Goal: Task Accomplishment & Management: Manage account settings

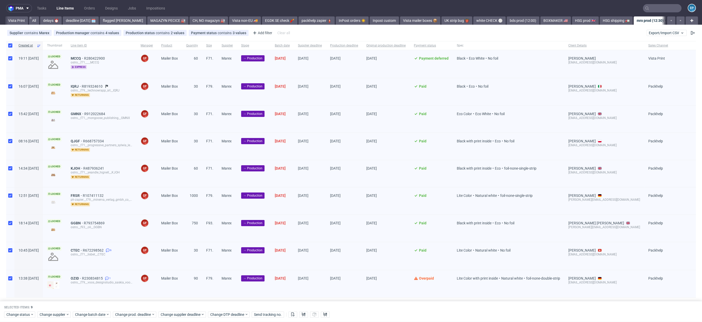
scroll to position [0, 299]
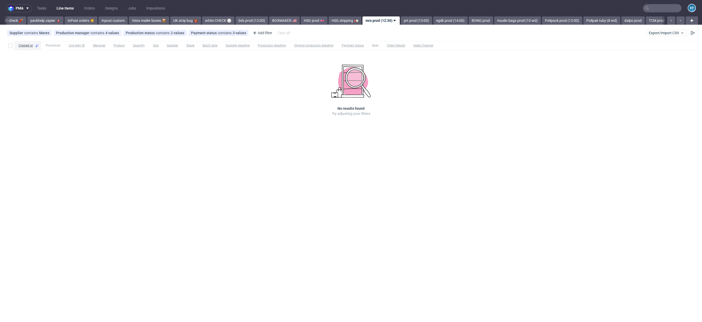
scroll to position [0, 297]
click at [663, 35] on button "Export/Import CSV" at bounding box center [667, 33] width 40 height 6
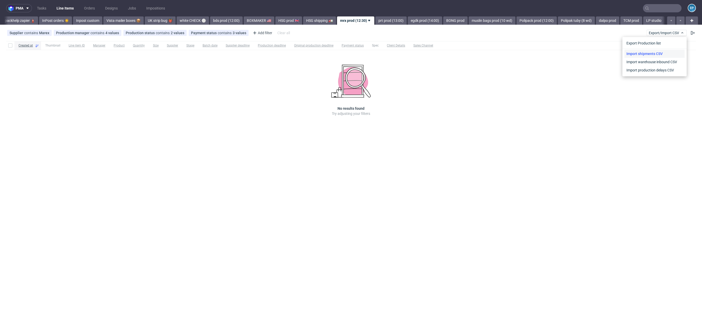
click at [647, 55] on link "Import shipments CSV" at bounding box center [655, 54] width 60 height 8
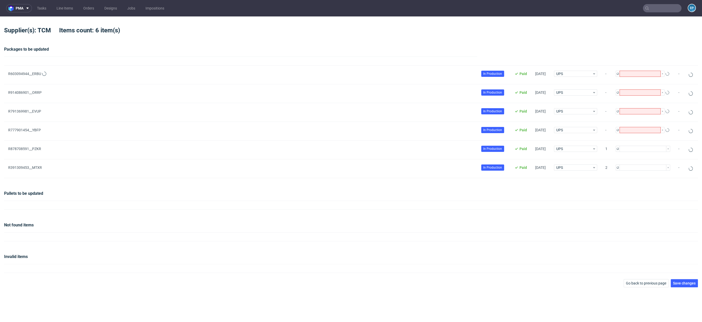
type input "1"
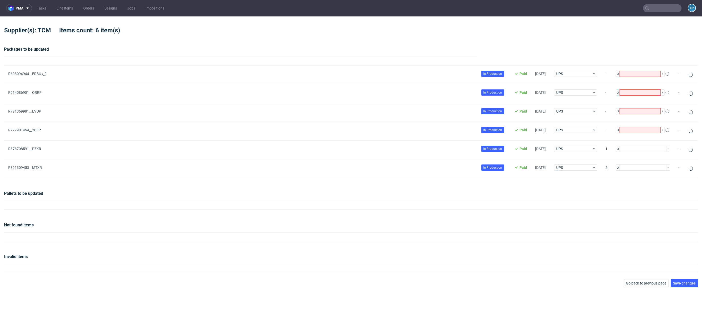
type input "2"
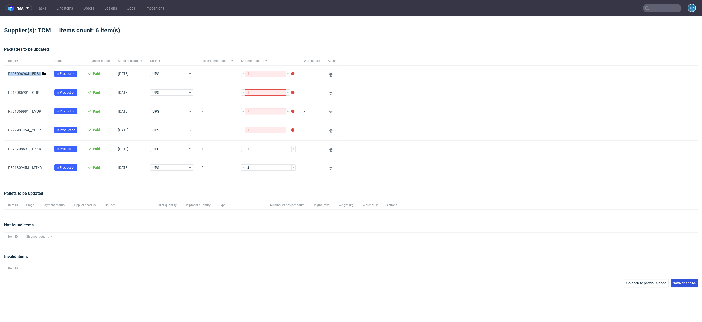
click at [691, 285] on button "Save changes" at bounding box center [684, 283] width 27 height 8
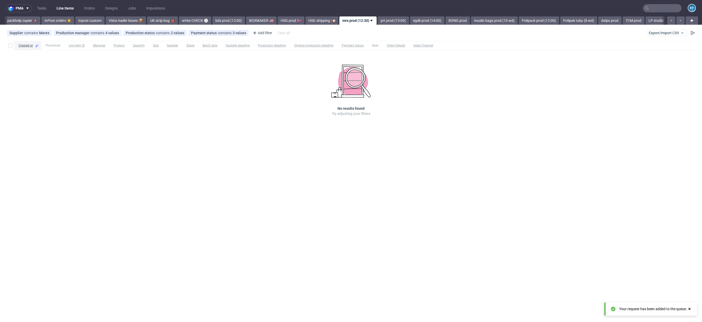
scroll to position [0, 297]
click at [376, 19] on link "prt prod (13:00)" at bounding box center [391, 20] width 31 height 8
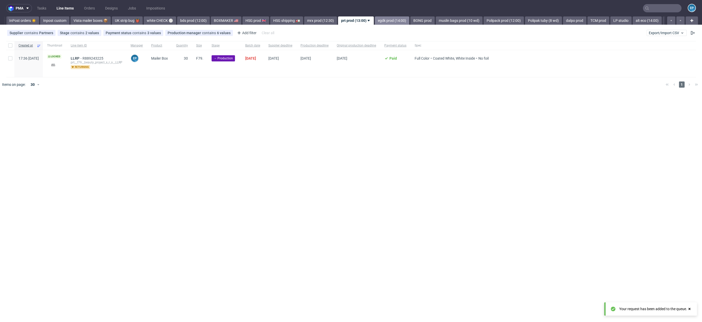
click at [375, 19] on link "egdk prod (14:00)" at bounding box center [392, 20] width 34 height 8
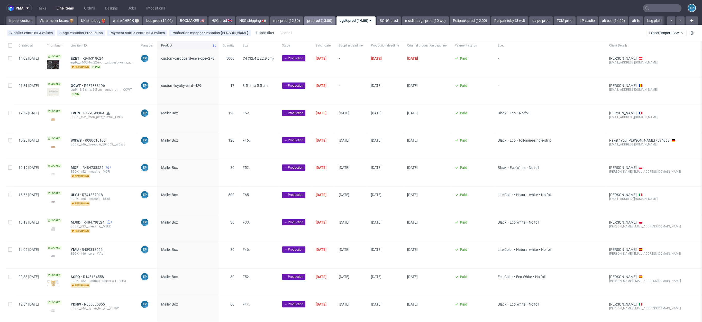
click at [304, 20] on link "prt prod (13:00)" at bounding box center [319, 20] width 31 height 8
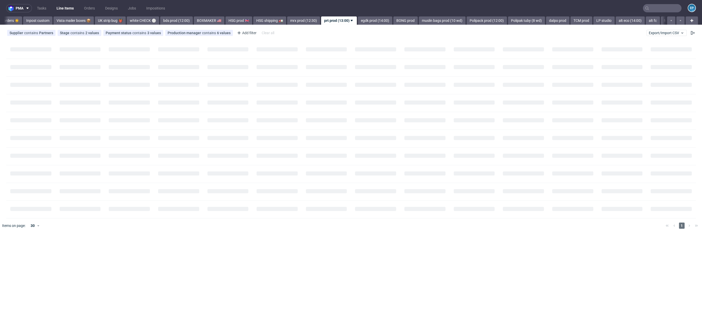
scroll to position [0, 330]
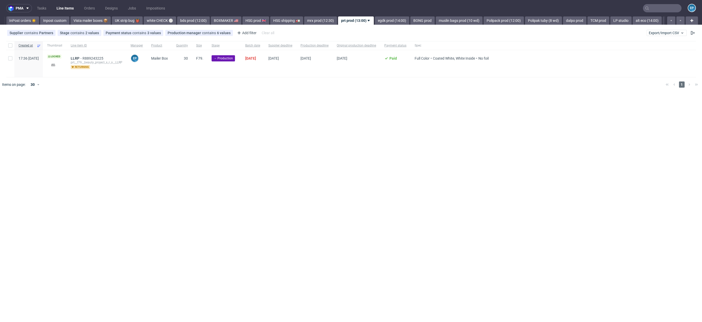
click at [7, 57] on div at bounding box center [10, 63] width 8 height 27
checkbox input "true"
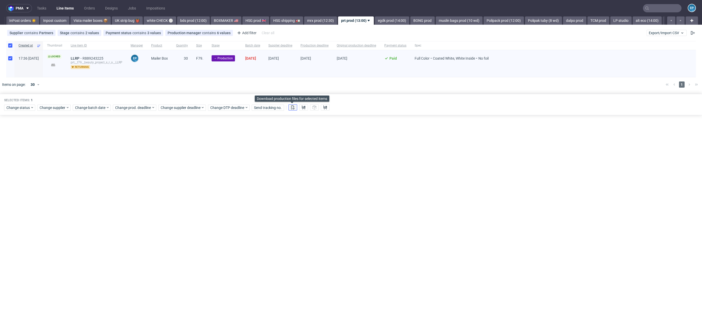
click at [294, 104] on button at bounding box center [293, 107] width 9 height 6
click at [300, 105] on button at bounding box center [303, 107] width 9 height 6
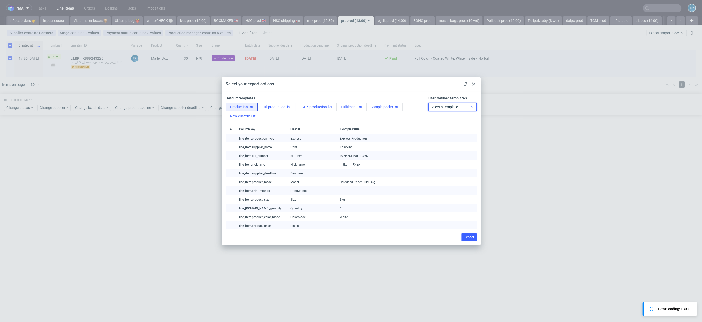
click at [461, 106] on span "Select a template" at bounding box center [451, 106] width 40 height 5
click at [447, 126] on div "# Column key Header Example value" at bounding box center [351, 128] width 251 height 9
click at [445, 109] on span "Select a template" at bounding box center [451, 106] width 40 height 5
click at [452, 125] on div "prt production list" at bounding box center [447, 127] width 43 height 9
click at [467, 239] on span "Export" at bounding box center [469, 238] width 11 height 4
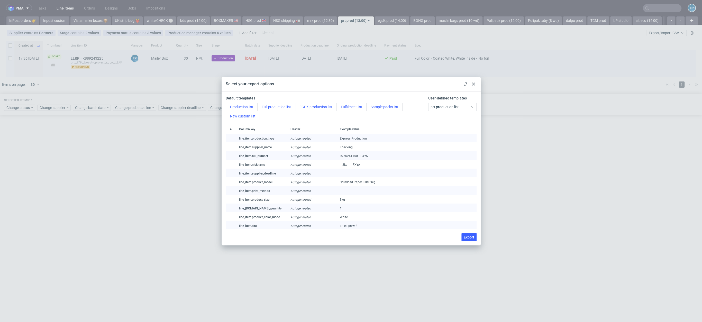
checkbox input "false"
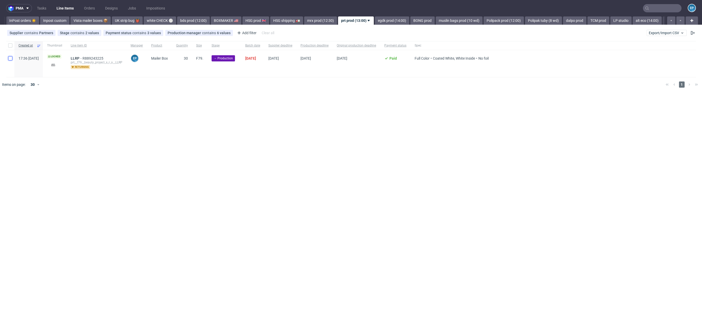
click at [10, 57] on input "checkbox" at bounding box center [10, 58] width 4 height 4
checkbox input "true"
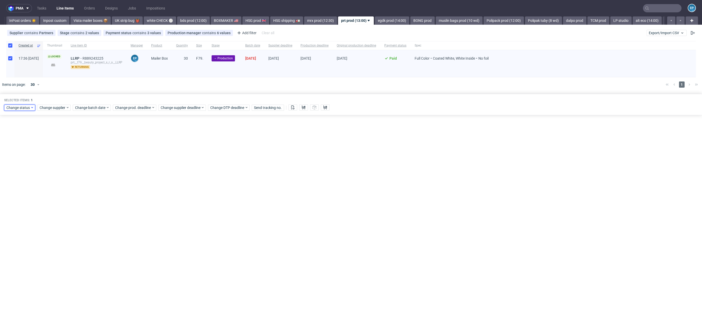
click at [24, 110] on div "Change status" at bounding box center [19, 108] width 31 height 6
click at [24, 139] on span "In Production" at bounding box center [19, 138] width 26 height 7
click at [53, 183] on button "Save" at bounding box center [58, 183] width 13 height 8
click at [375, 17] on link "egdk prod (14:00)" at bounding box center [392, 20] width 34 height 8
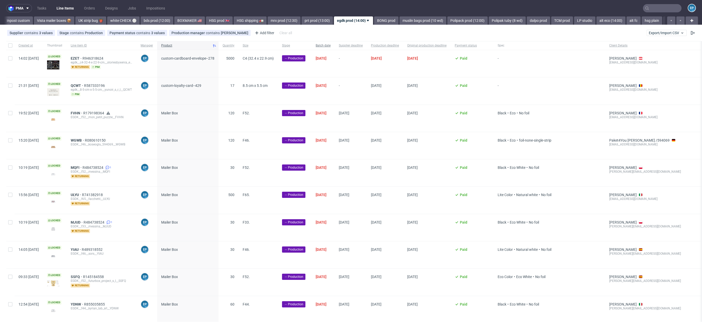
click at [331, 44] on span "Batch date" at bounding box center [323, 45] width 15 height 4
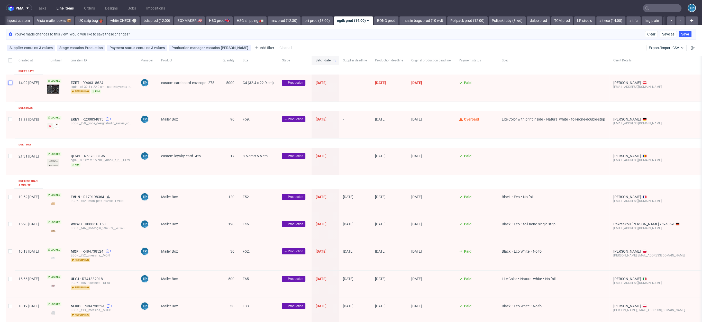
click at [10, 82] on input "checkbox" at bounding box center [10, 83] width 4 height 4
checkbox input "true"
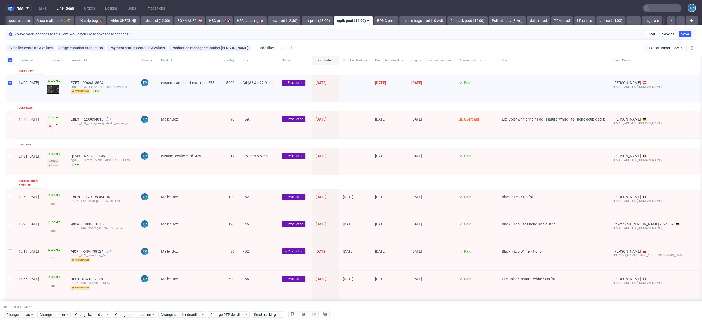
click at [7, 122] on div at bounding box center [10, 124] width 8 height 27
checkbox input "true"
click at [11, 160] on div at bounding box center [10, 161] width 8 height 27
checkbox input "true"
click at [90, 316] on span "Change batch date" at bounding box center [90, 314] width 31 height 5
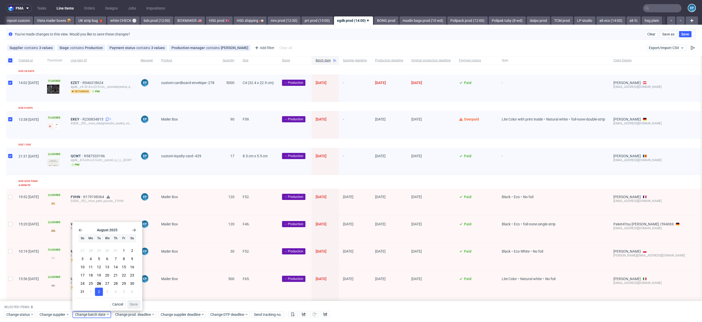
click at [100, 289] on button "2" at bounding box center [99, 292] width 8 height 8
click at [101, 287] on button "26" at bounding box center [99, 284] width 8 height 8
click at [137, 304] on span "Save" at bounding box center [134, 305] width 8 height 4
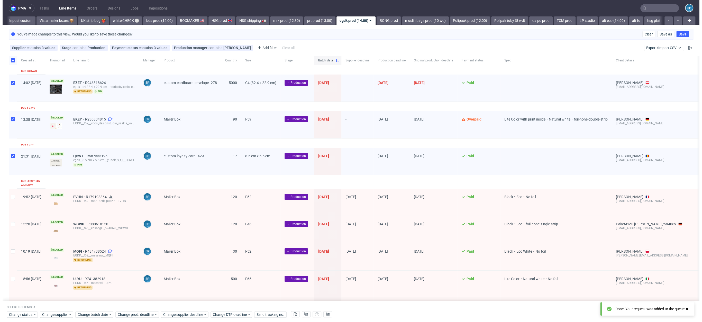
scroll to position [0, 366]
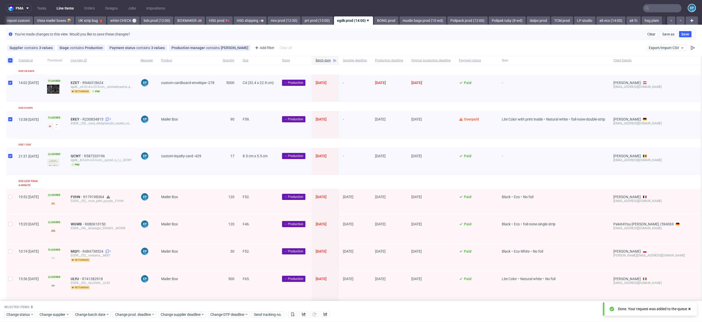
click at [12, 61] on input "checkbox" at bounding box center [10, 60] width 4 height 4
checkbox input "false"
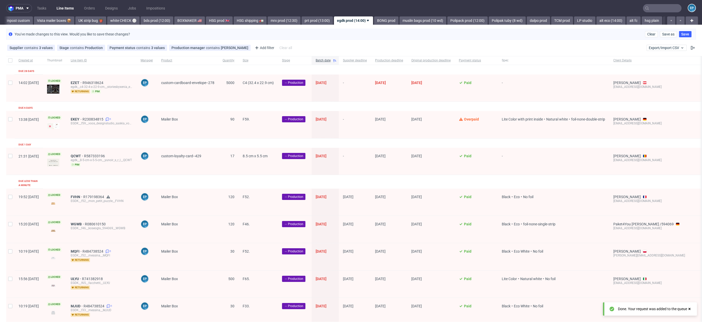
click at [9, 87] on div at bounding box center [10, 88] width 8 height 27
checkbox input "true"
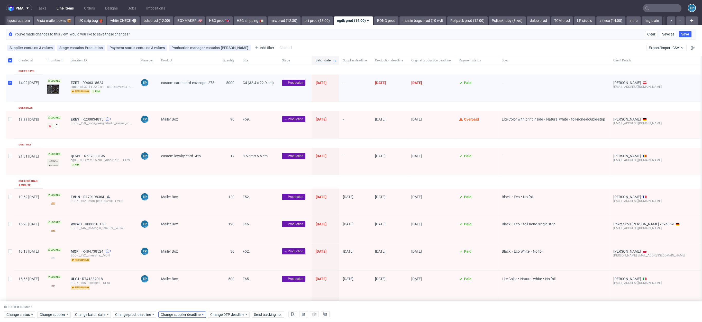
click at [193, 311] on div "Change status Change supplier Change batch date Change prod. deadline Change su…" at bounding box center [351, 314] width 694 height 7
click at [185, 310] on div "Selected items: 1 Change status Change supplier Change batch date Change prod. …" at bounding box center [351, 311] width 702 height 21
click at [187, 315] on span "Change supplier deadline" at bounding box center [181, 314] width 40 height 5
click at [220, 231] on use "Go forward 1 month" at bounding box center [219, 230] width 4 height 3
click at [182, 260] on button "9" at bounding box center [184, 260] width 8 height 8
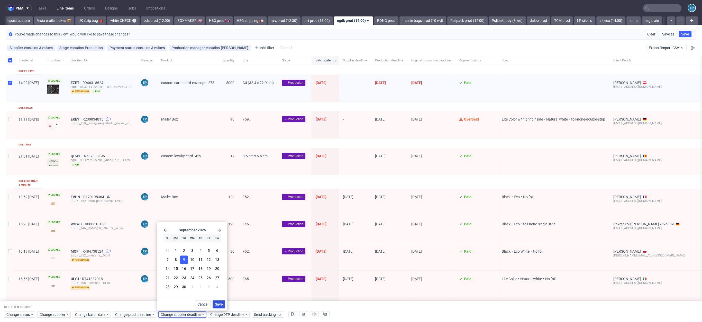
click at [216, 303] on span "Save" at bounding box center [219, 305] width 8 height 4
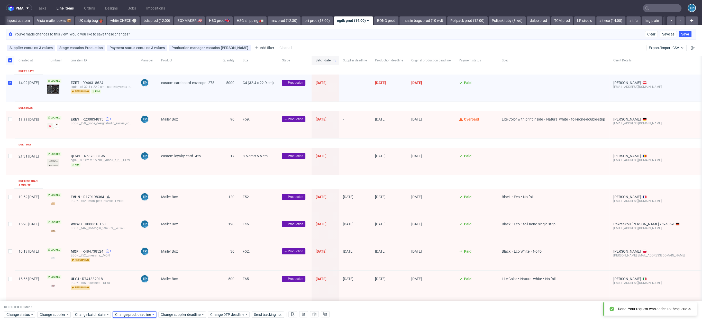
click at [138, 315] on span "Change prod. deadline" at bounding box center [133, 314] width 36 height 5
click at [175, 231] on use "Go forward 1 month" at bounding box center [174, 230] width 4 height 3
click at [141, 262] on button "9" at bounding box center [139, 260] width 8 height 8
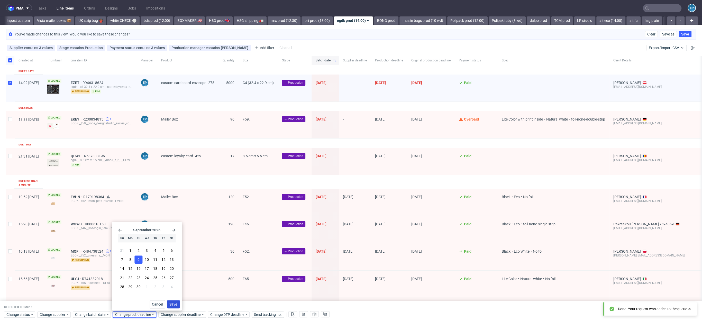
click at [172, 305] on span "Save" at bounding box center [174, 305] width 8 height 4
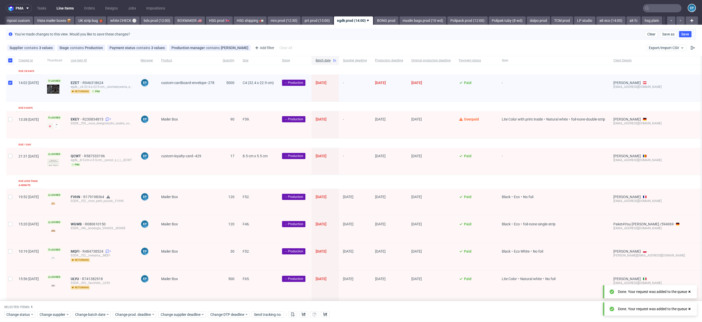
click at [8, 86] on div at bounding box center [10, 88] width 8 height 27
checkbox input "false"
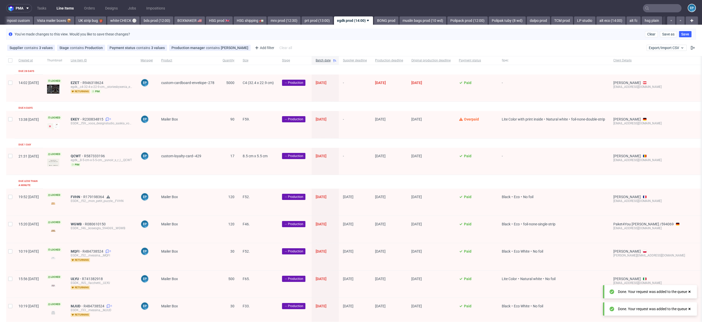
click at [7, 154] on div at bounding box center [10, 161] width 8 height 27
checkbox input "true"
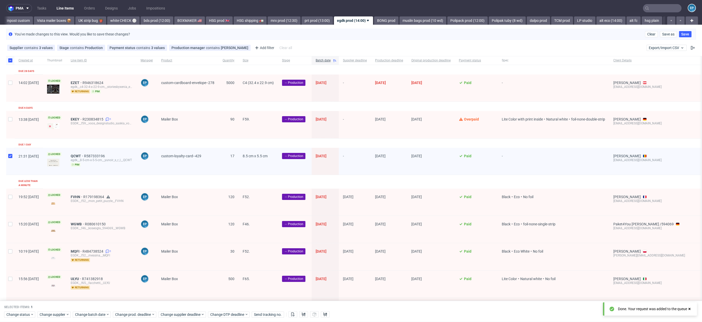
click at [171, 318] on div "Selected items: 1 Change status Change supplier Change batch date Change prod. …" at bounding box center [351, 311] width 702 height 21
click at [173, 315] on span "Change supplier deadline" at bounding box center [181, 314] width 40 height 5
click at [185, 292] on span "2" at bounding box center [184, 291] width 2 height 5
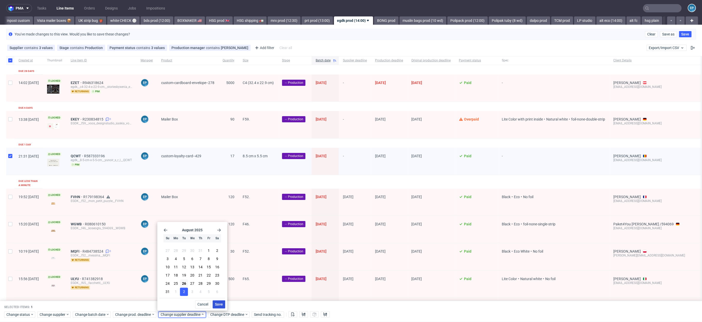
click at [217, 303] on span "Save" at bounding box center [219, 305] width 8 height 4
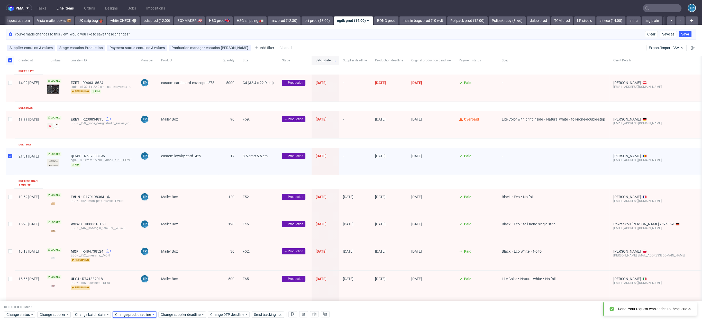
click at [152, 315] on icon at bounding box center [154, 315] width 4 height 4
click at [141, 296] on button "2" at bounding box center [139, 292] width 8 height 8
click at [175, 306] on span "Save" at bounding box center [174, 305] width 8 height 4
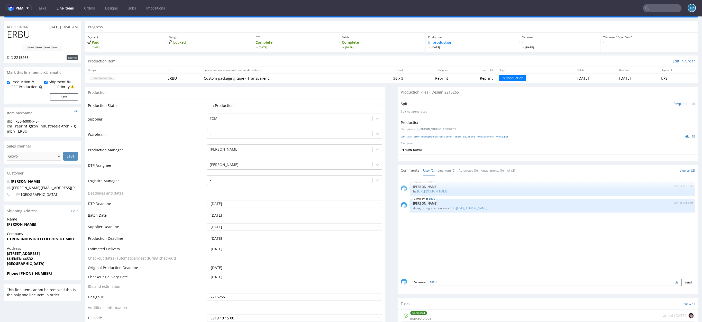
scroll to position [28, 0]
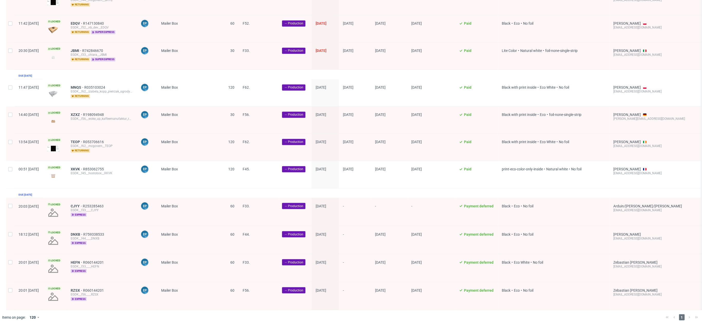
scroll to position [928, 0]
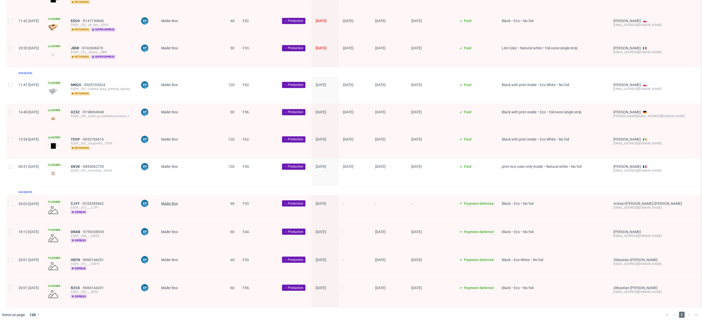
click at [178, 201] on span "Mailer Box" at bounding box center [169, 203] width 17 height 4
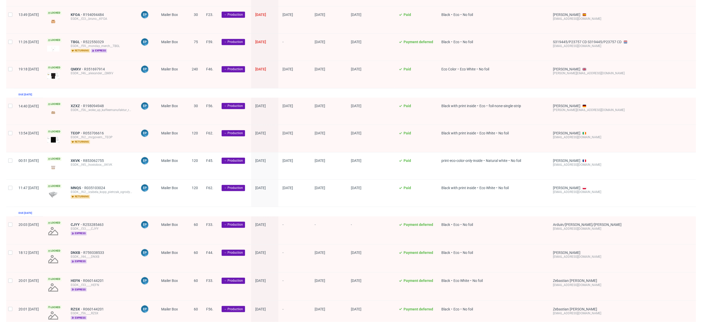
scroll to position [768, 0]
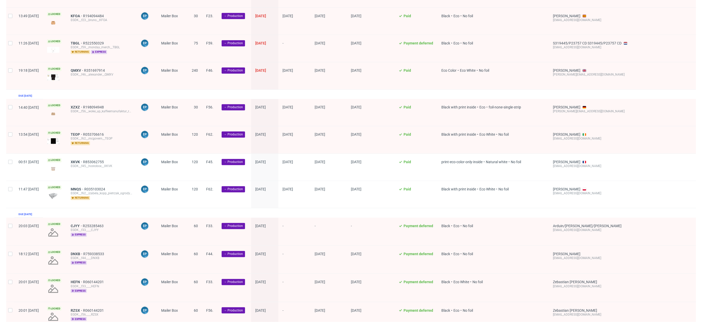
click at [10, 100] on div at bounding box center [10, 112] width 8 height 27
checkbox input "true"
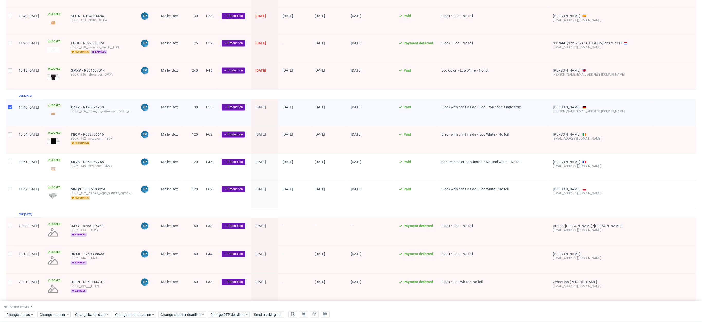
click at [12, 134] on div at bounding box center [10, 139] width 8 height 27
checkbox input "true"
click at [9, 165] on div at bounding box center [10, 167] width 8 height 27
checkbox input "true"
click at [15, 192] on div "11:47 [DATE]" at bounding box center [28, 194] width 29 height 27
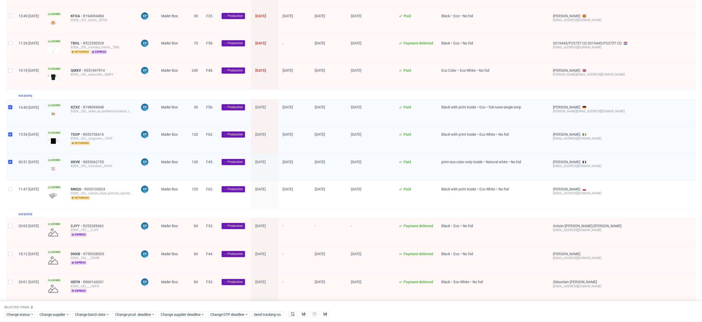
scroll to position [785, 0]
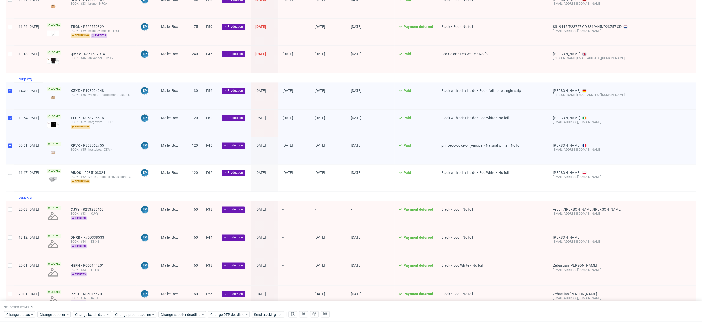
click at [11, 165] on div at bounding box center [10, 178] width 8 height 27
checkbox input "true"
click at [8, 206] on div at bounding box center [10, 215] width 8 height 28
checkbox input "true"
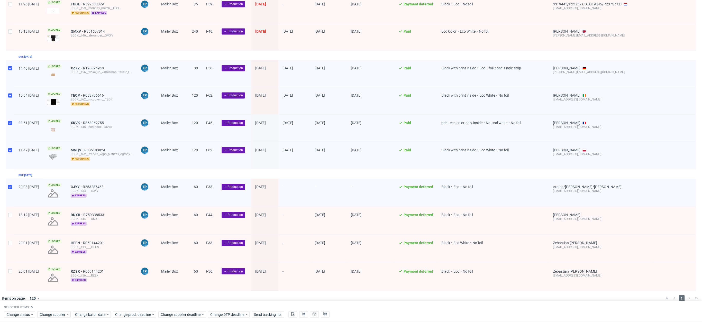
click at [10, 207] on div at bounding box center [10, 221] width 8 height 28
checkbox input "true"
click at [8, 242] on div at bounding box center [10, 249] width 8 height 28
checkbox input "true"
click at [9, 263] on div at bounding box center [10, 277] width 8 height 28
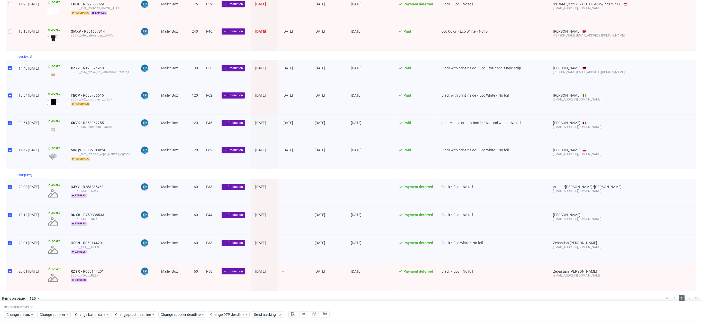
checkbox input "true"
click at [108, 318] on div "Selected items: 8 Change status Change supplier Change batch date Change prod. …" at bounding box center [351, 311] width 702 height 21
click at [108, 317] on icon at bounding box center [108, 315] width 4 height 4
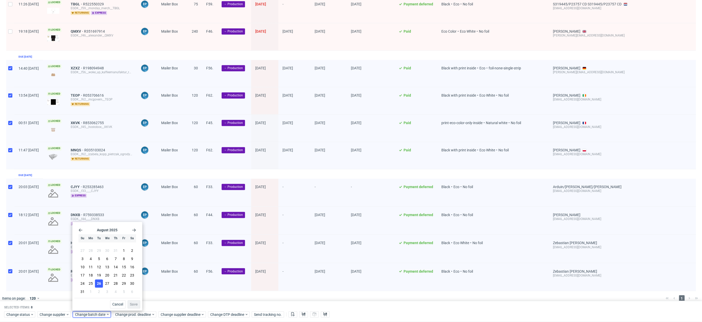
click at [98, 284] on span "26" at bounding box center [99, 283] width 4 height 5
click at [133, 300] on div "Cancel Save" at bounding box center [107, 303] width 66 height 11
click at [133, 302] on button "Save" at bounding box center [134, 304] width 13 height 8
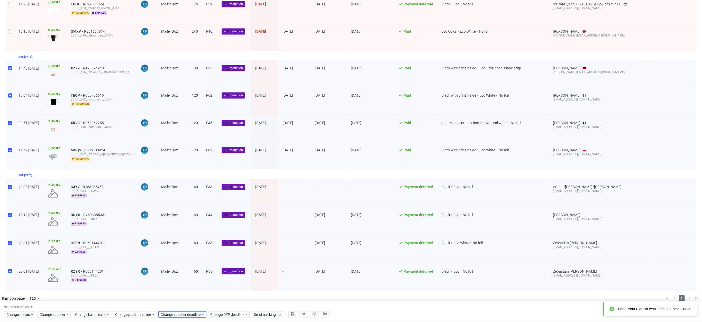
click at [187, 314] on span "Change supplier deadline" at bounding box center [181, 314] width 40 height 5
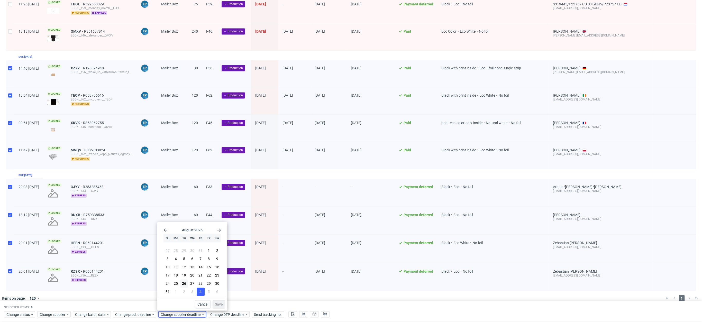
click at [200, 295] on button "4" at bounding box center [201, 292] width 8 height 8
click at [217, 305] on span "Save" at bounding box center [219, 305] width 8 height 4
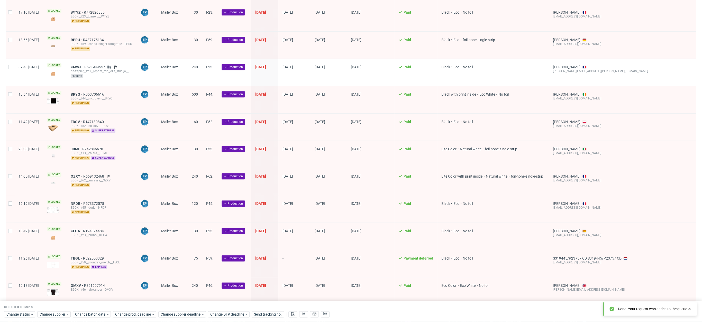
scroll to position [567, 0]
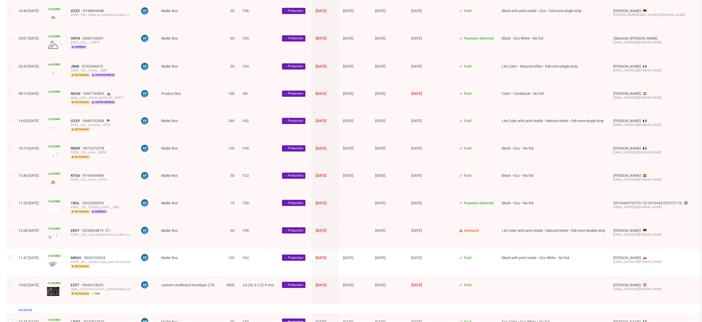
scroll to position [945, 0]
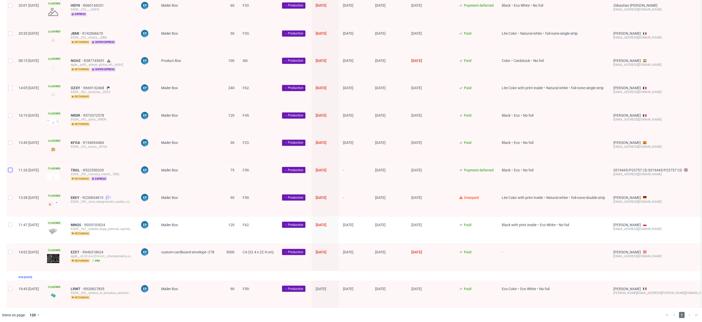
click at [9, 168] on input "checkbox" at bounding box center [10, 170] width 4 height 4
checkbox input "true"
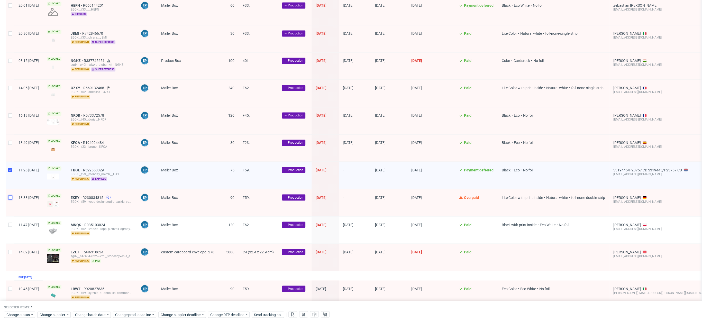
click at [9, 195] on input "checkbox" at bounding box center [10, 197] width 4 height 4
checkbox input "true"
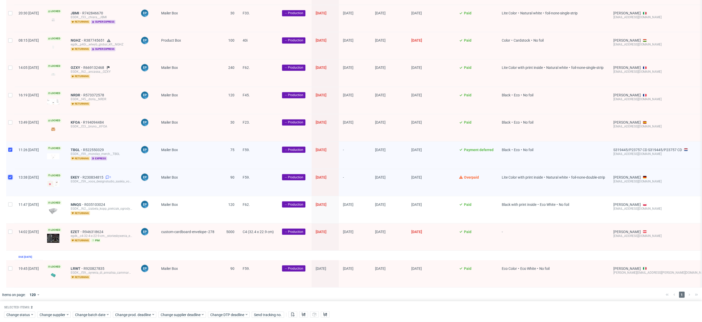
scroll to position [966, 0]
click at [181, 313] on span "Change supplier deadline" at bounding box center [181, 314] width 40 height 5
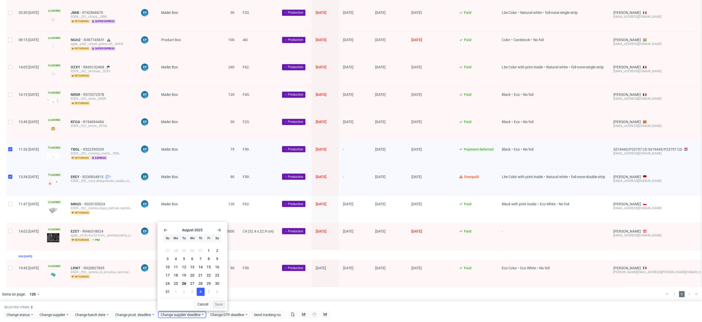
click at [203, 293] on button "4" at bounding box center [201, 292] width 8 height 8
click at [220, 304] on span "Save" at bounding box center [219, 305] width 8 height 4
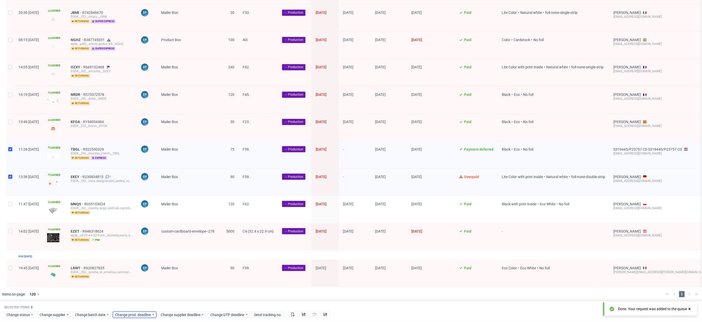
click at [146, 314] on span "Change prod. deadline" at bounding box center [133, 314] width 36 height 5
click at [158, 293] on button "4" at bounding box center [155, 292] width 8 height 8
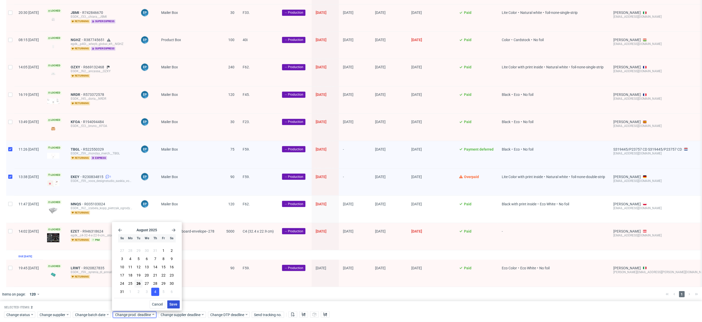
click at [174, 304] on span "Save" at bounding box center [174, 305] width 8 height 4
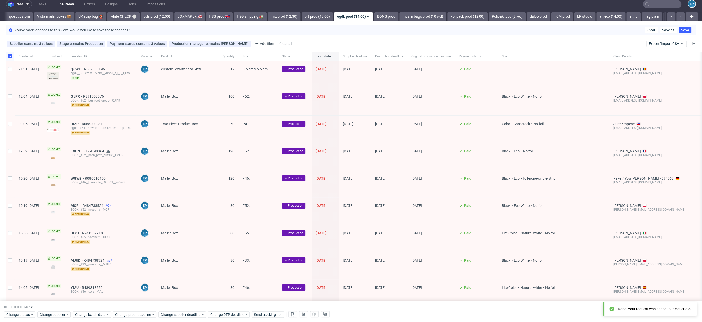
scroll to position [0, 0]
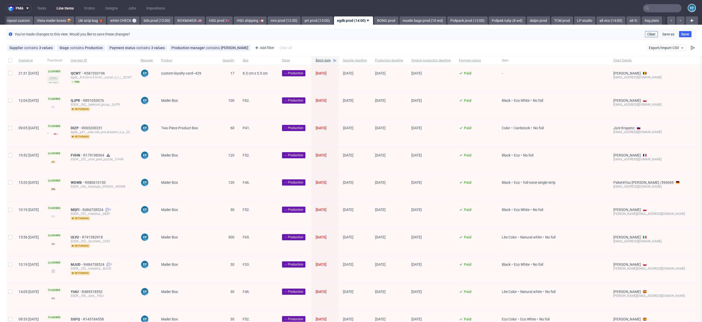
click at [645, 32] on button "Clear" at bounding box center [651, 34] width 13 height 6
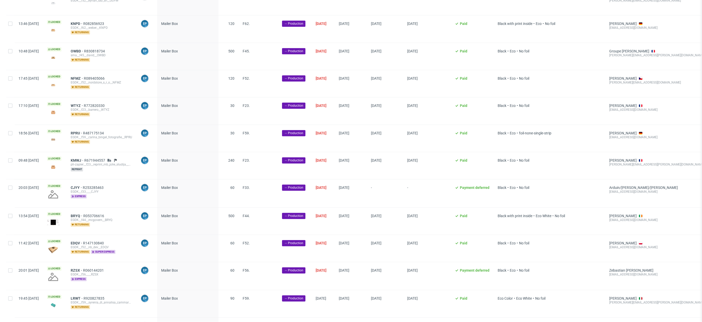
scroll to position [445, 0]
click at [83, 185] on link "CJYY" at bounding box center [77, 187] width 12 height 4
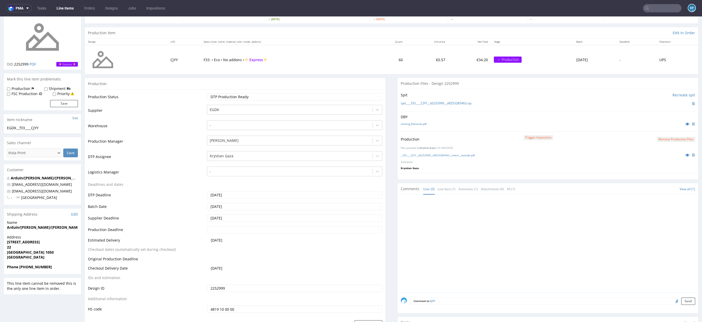
scroll to position [81, 0]
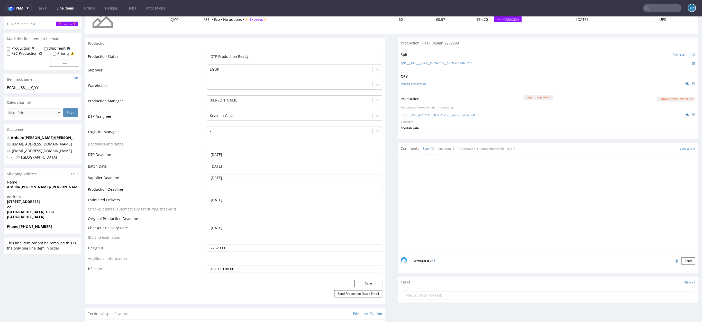
click at [211, 191] on input "text" at bounding box center [294, 189] width 175 height 7
click at [239, 181] on td "4" at bounding box center [242, 182] width 8 height 8
type input "[DATE]"
click at [366, 283] on button "Save" at bounding box center [369, 283] width 28 height 7
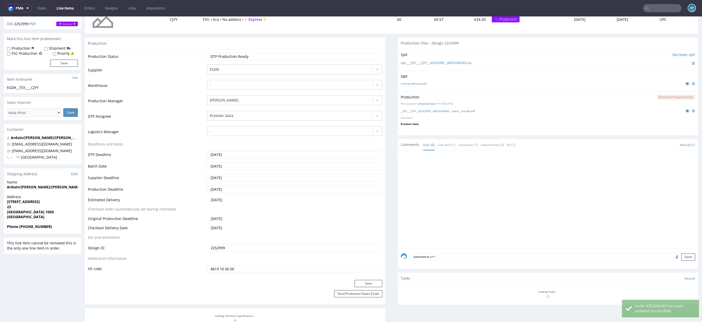
click at [64, 11] on link "Line Items" at bounding box center [65, 8] width 23 height 8
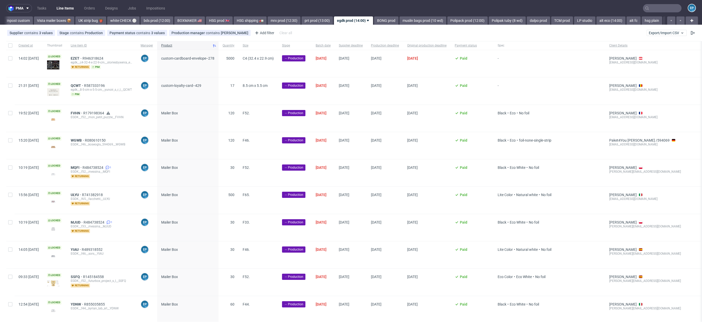
click at [13, 44] on div at bounding box center [10, 45] width 8 height 9
checkbox input "true"
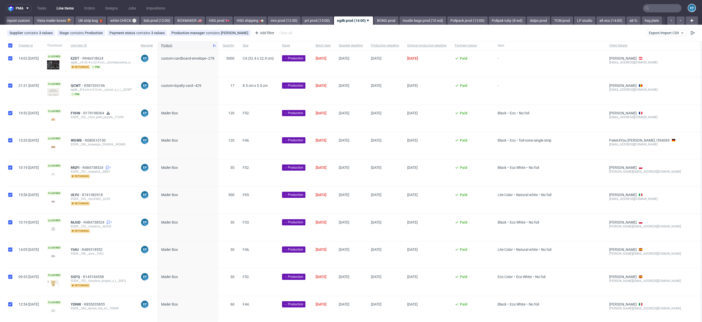
checkbox input "true"
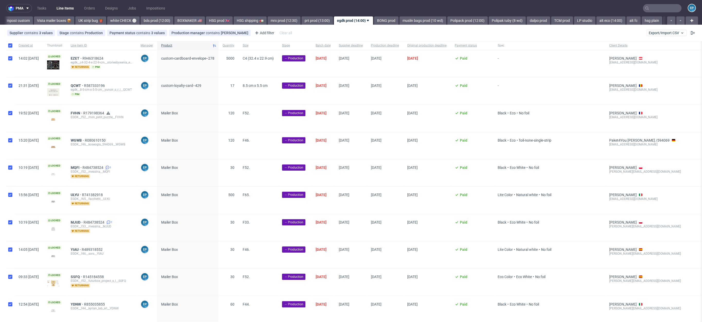
checkbox input "true"
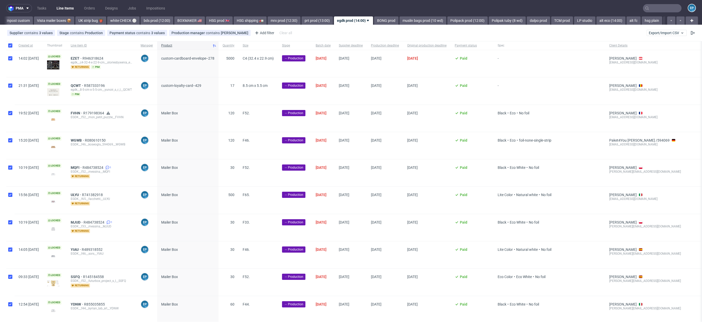
checkbox input "true"
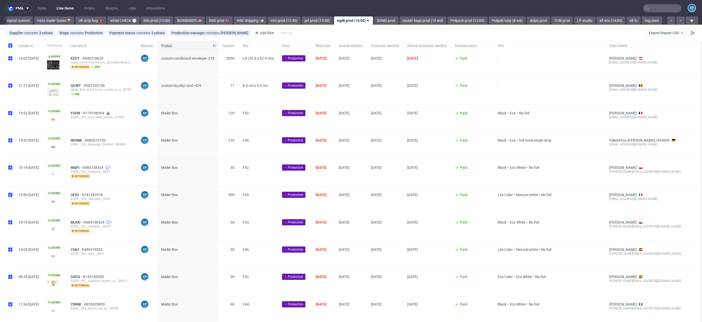
checkbox input "true"
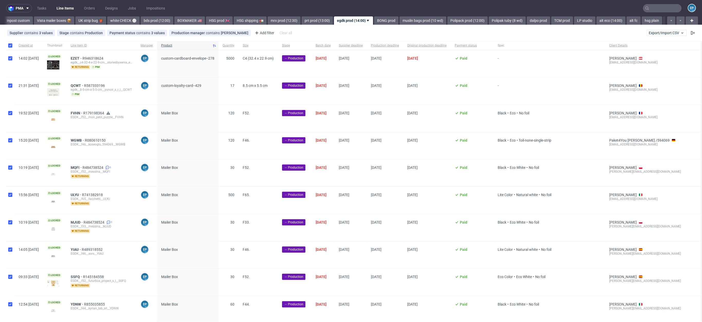
checkbox input "true"
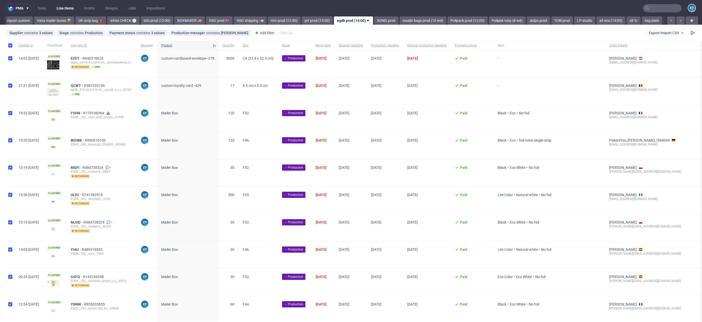
checkbox input "true"
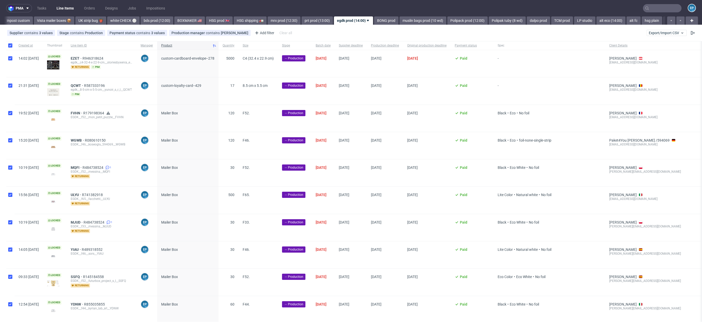
checkbox input "true"
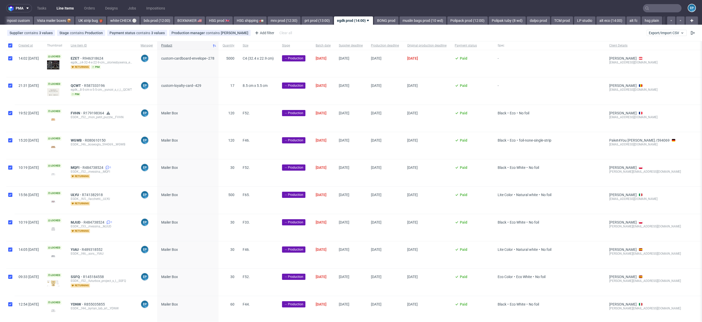
checkbox input "true"
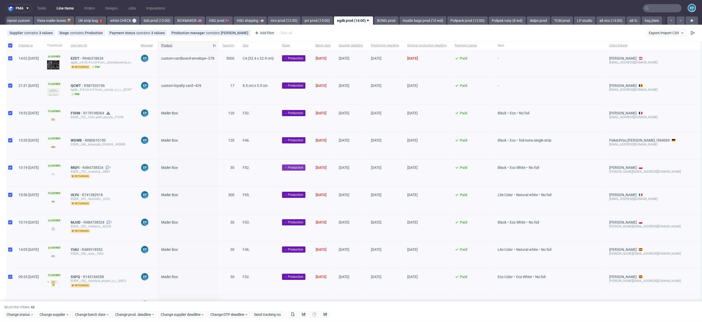
scroll to position [942, 0]
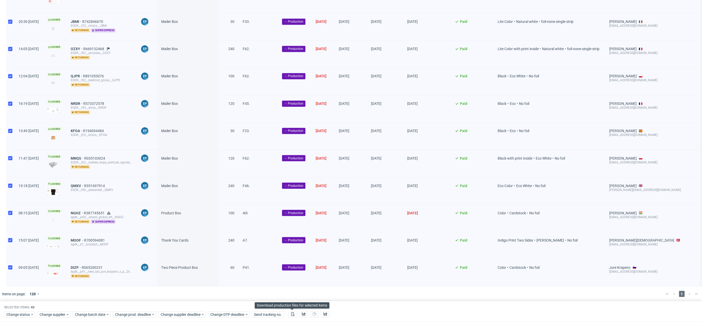
click at [295, 318] on div at bounding box center [293, 315] width 9 height 6
click at [287, 316] on div "Change status Change supplier Change batch date Change prod. deadline Change su…" at bounding box center [351, 314] width 694 height 7
click at [294, 314] on icon at bounding box center [293, 315] width 4 height 4
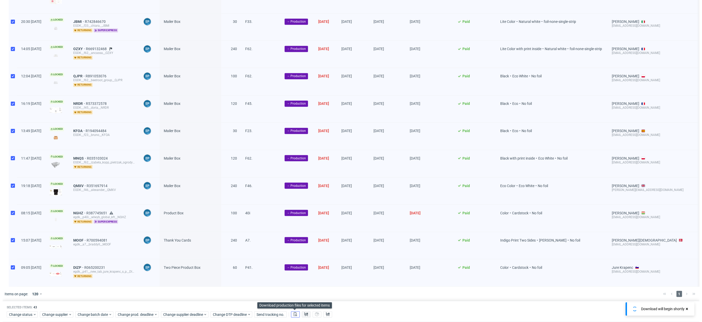
scroll to position [0, 366]
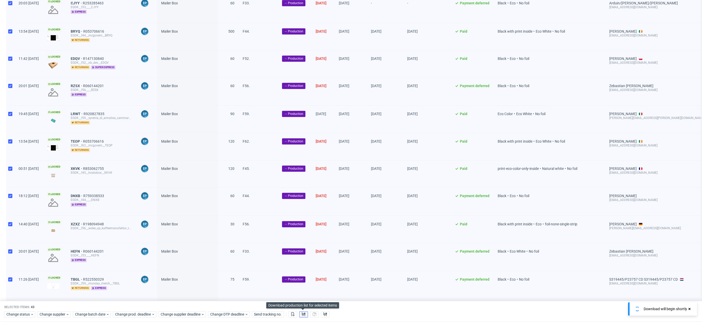
click at [303, 314] on use at bounding box center [304, 315] width 4 height 4
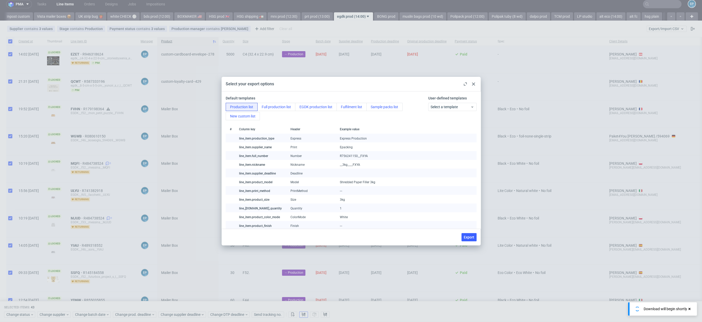
scroll to position [0, 0]
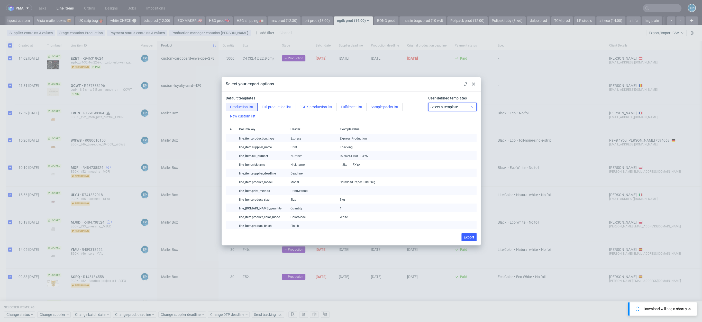
click at [446, 109] on span "Select a template" at bounding box center [451, 106] width 40 height 5
click at [307, 105] on button "EGDK production list" at bounding box center [316, 107] width 42 height 8
click at [469, 238] on span "Export" at bounding box center [469, 238] width 11 height 4
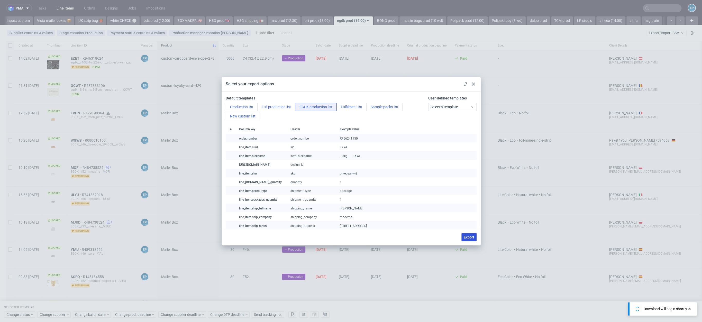
checkbox input "false"
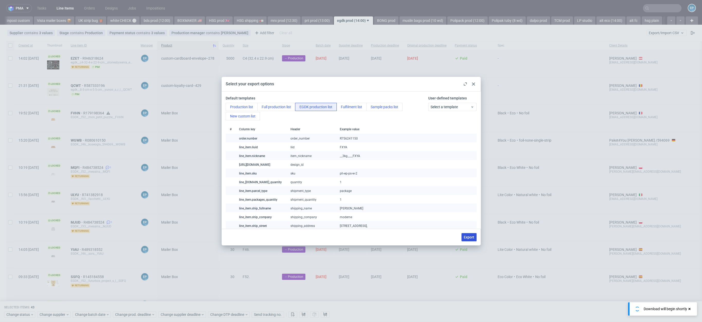
checkbox input "false"
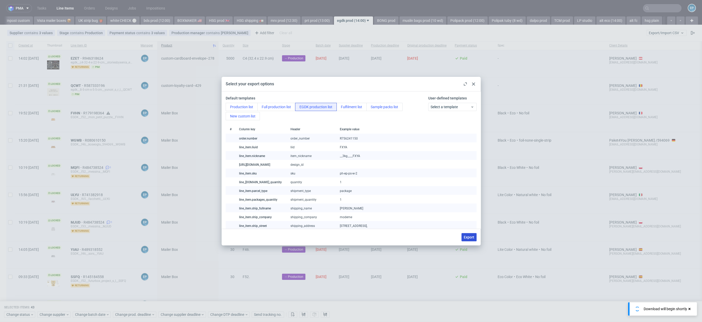
checkbox input "false"
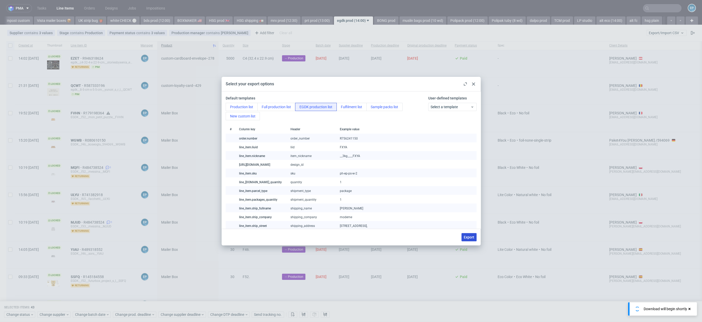
checkbox input "false"
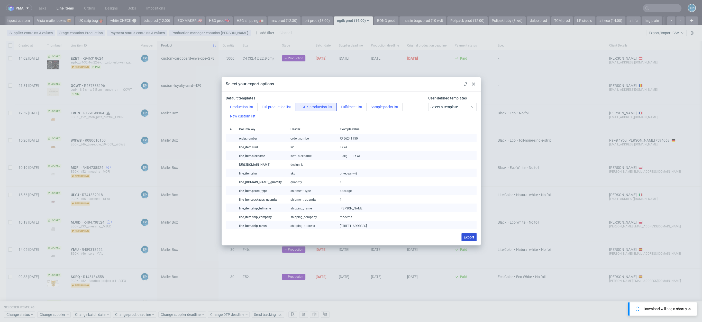
checkbox input "false"
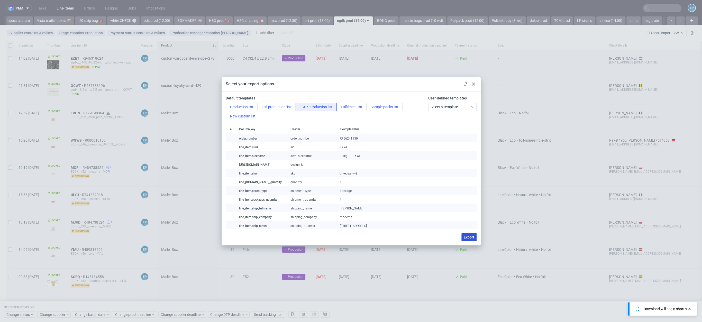
checkbox input "false"
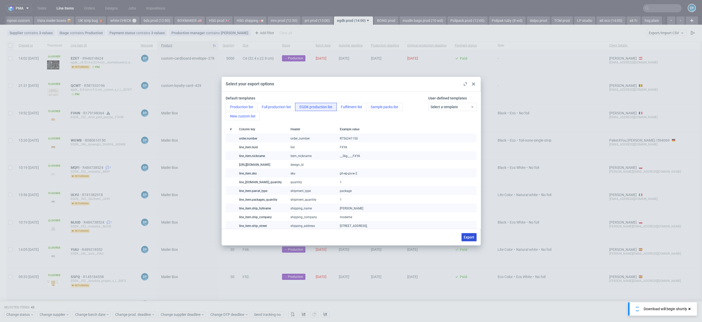
checkbox input "false"
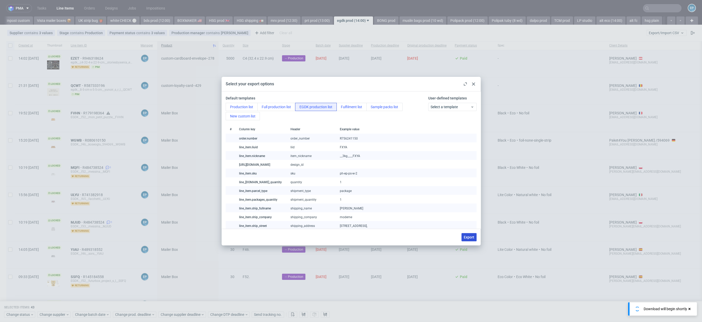
checkbox input "false"
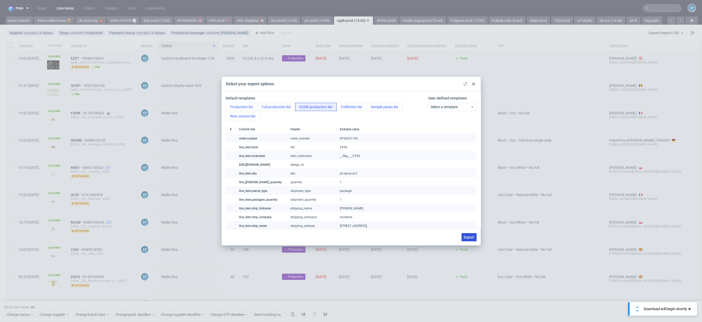
checkbox input "false"
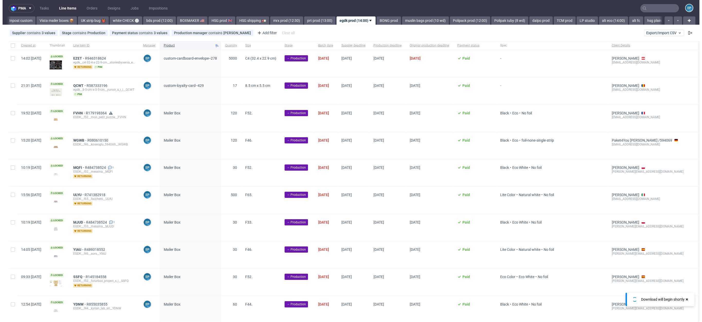
scroll to position [0, 366]
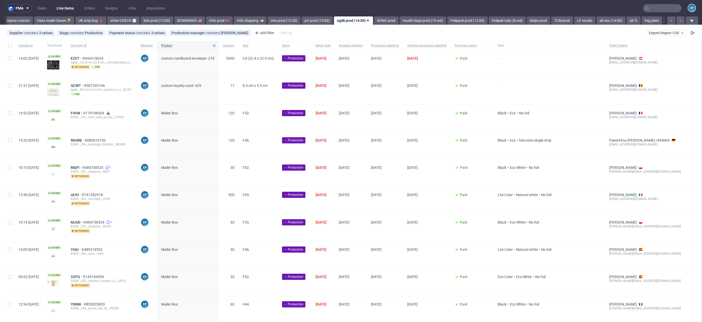
click at [11, 42] on div at bounding box center [10, 45] width 8 height 9
checkbox input "true"
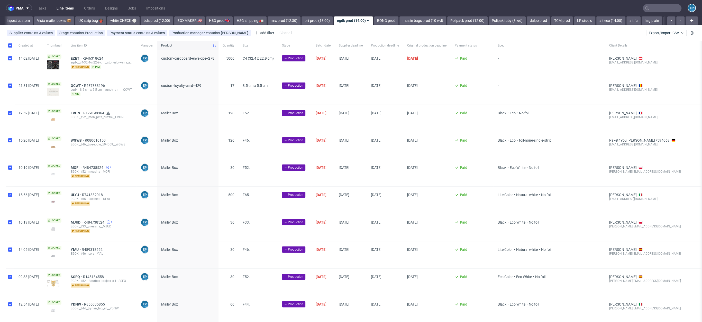
checkbox input "true"
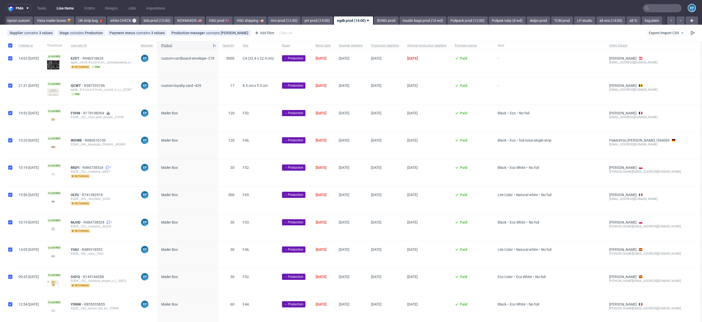
checkbox input "true"
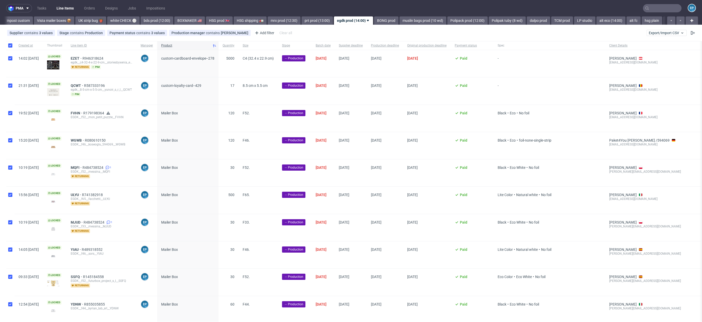
checkbox input "true"
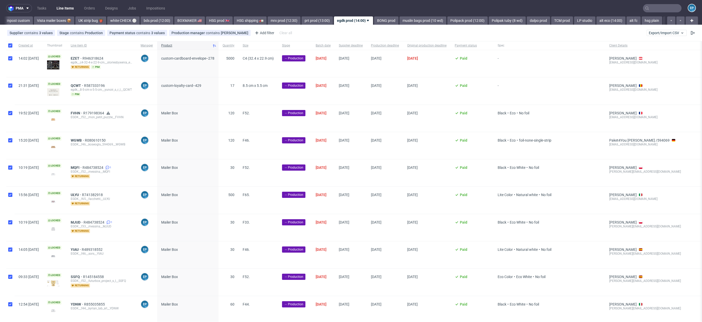
checkbox input "true"
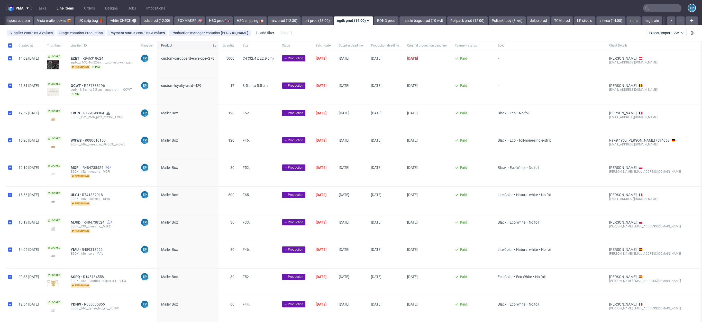
checkbox input "true"
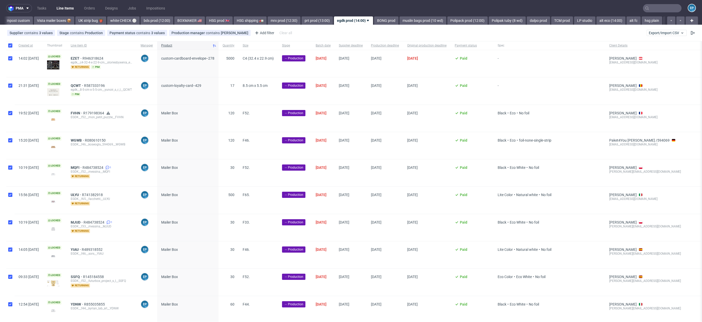
checkbox input "true"
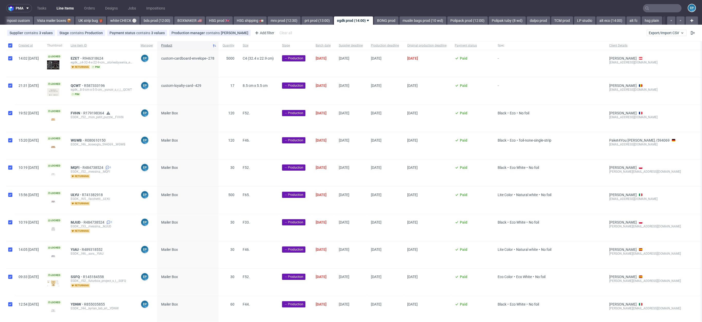
checkbox input "true"
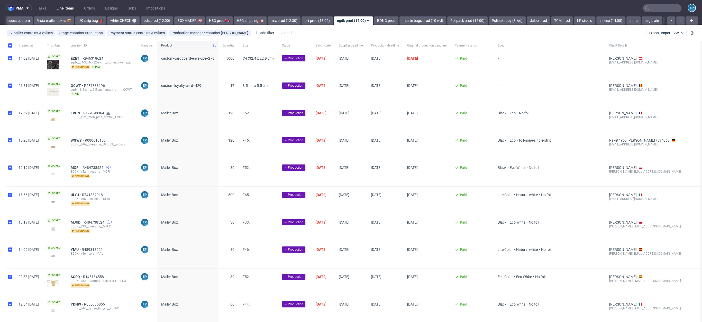
checkbox input "true"
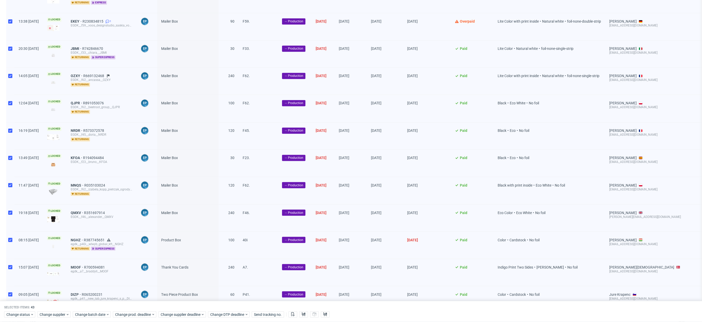
scroll to position [942, 0]
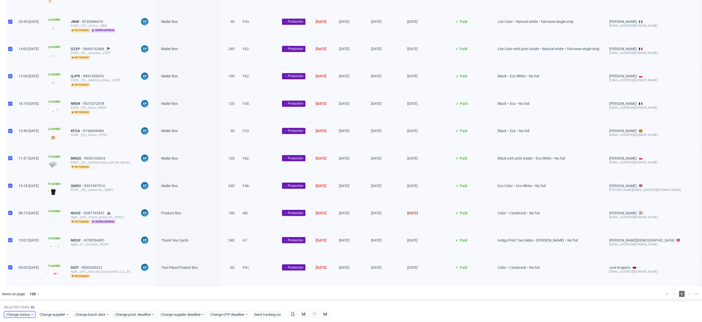
click at [18, 317] on span "Change status" at bounding box center [18, 314] width 24 height 5
click at [27, 282] on span "In Production" at bounding box center [19, 282] width 26 height 7
click at [55, 298] on div "Cancel Save" at bounding box center [35, 303] width 59 height 11
click at [56, 303] on span "Save" at bounding box center [59, 305] width 8 height 4
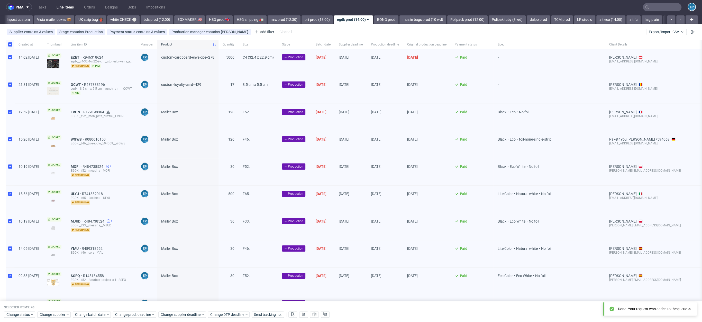
scroll to position [0, 0]
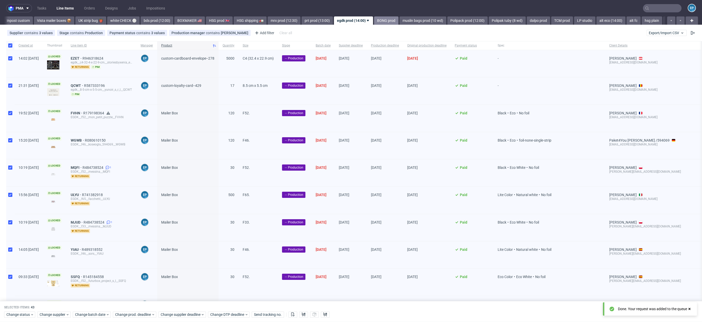
click at [374, 21] on link "BONG prod" at bounding box center [386, 20] width 24 height 8
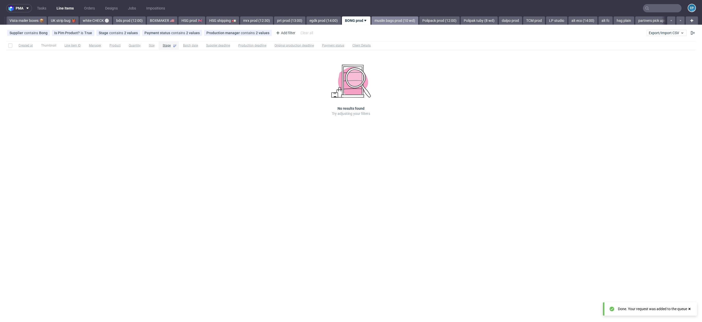
click at [376, 18] on link "muslin bags prod (10 wd)" at bounding box center [395, 20] width 47 height 8
click at [385, 21] on link "Polipack prod (12:00)" at bounding box center [403, 20] width 40 height 8
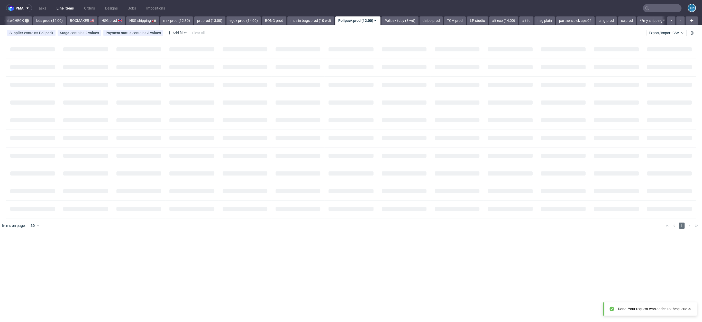
scroll to position [0, 475]
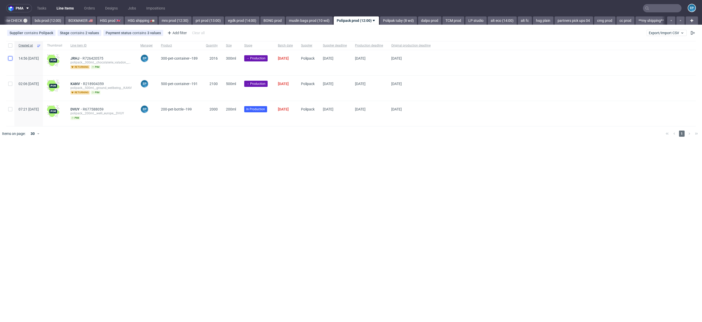
click at [12, 59] on input "checkbox" at bounding box center [10, 58] width 4 height 4
checkbox input "true"
click at [10, 79] on div at bounding box center [10, 88] width 8 height 25
checkbox input "true"
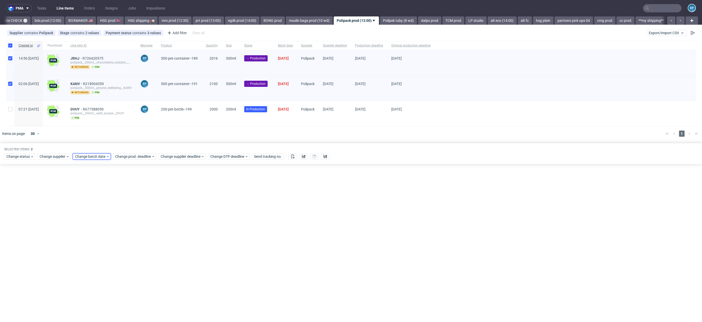
click at [76, 158] on span "Change batch date" at bounding box center [90, 156] width 31 height 5
click at [96, 221] on button "26" at bounding box center [99, 222] width 8 height 8
click at [133, 244] on span "Save" at bounding box center [134, 243] width 8 height 4
click at [187, 155] on span "Change supplier deadline" at bounding box center [181, 156] width 40 height 5
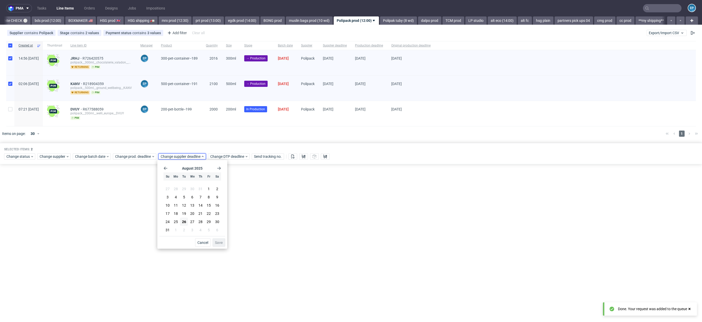
click at [219, 169] on icon "Go forward 1 month" at bounding box center [219, 168] width 4 height 4
click at [206, 208] on button "19" at bounding box center [209, 207] width 8 height 8
click at [221, 243] on span "Save" at bounding box center [219, 243] width 8 height 4
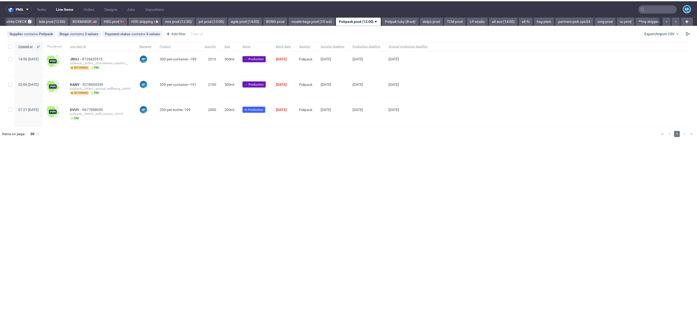
scroll to position [0, 475]
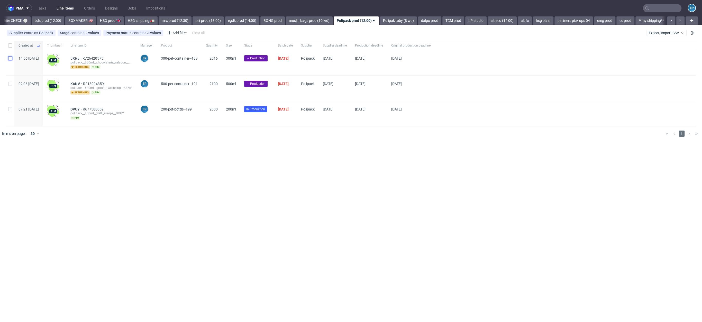
click at [10, 58] on input "checkbox" at bounding box center [10, 58] width 4 height 4
checkbox input "true"
click at [9, 81] on div at bounding box center [10, 88] width 8 height 25
checkbox input "true"
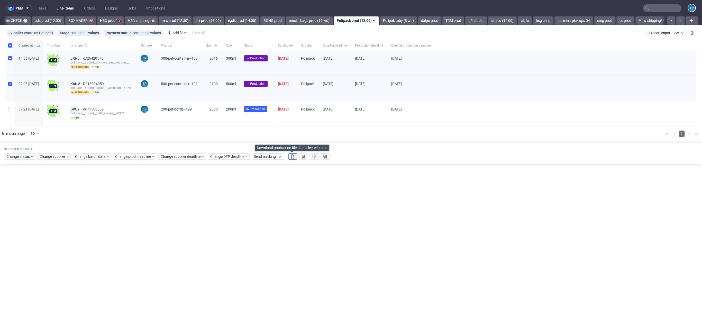
click at [292, 157] on icon at bounding box center [293, 157] width 4 height 4
click at [305, 157] on icon at bounding box center [304, 157] width 4 height 4
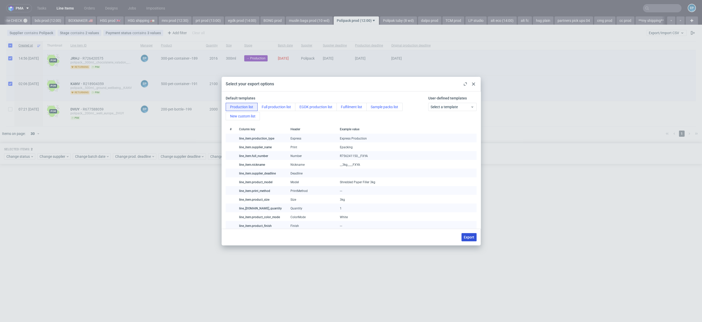
click at [471, 237] on span "Export" at bounding box center [469, 238] width 11 height 4
checkbox input "false"
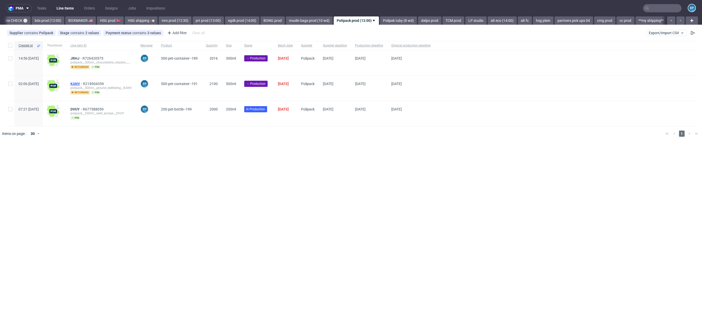
click at [83, 82] on span "KANV" at bounding box center [76, 84] width 13 height 4
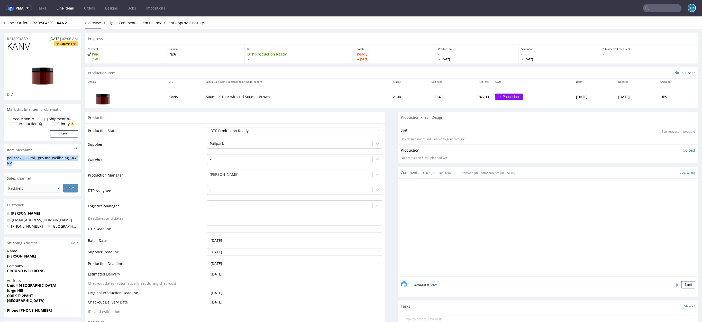
drag, startPoint x: 16, startPoint y: 164, endPoint x: 7, endPoint y: 161, distance: 9.9
click at [7, 161] on div "polipack__500ml__ground_wellbeing__KANV polipack__500ml __ground_wellbeing__KAN…" at bounding box center [42, 162] width 77 height 13
copy div "polipack__500ml__ground_wellbeing__KANV"
click at [24, 47] on span "KANV" at bounding box center [18, 46] width 23 height 10
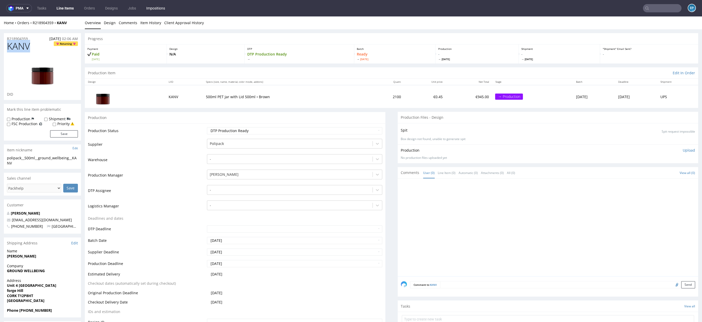
copy span "KANV"
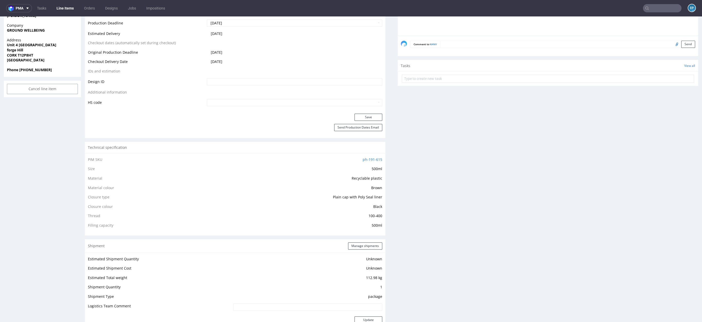
scroll to position [241, 0]
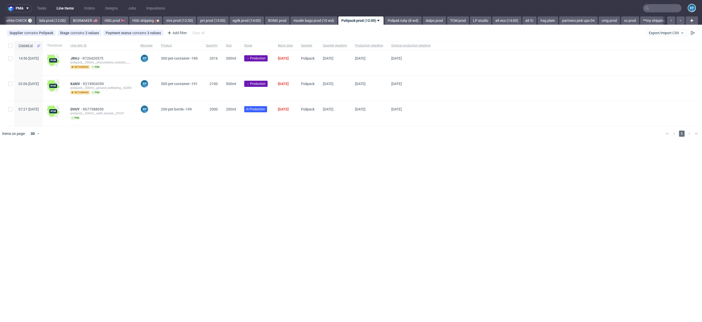
scroll to position [0, 475]
click at [83, 82] on span "KANV" at bounding box center [76, 84] width 13 height 4
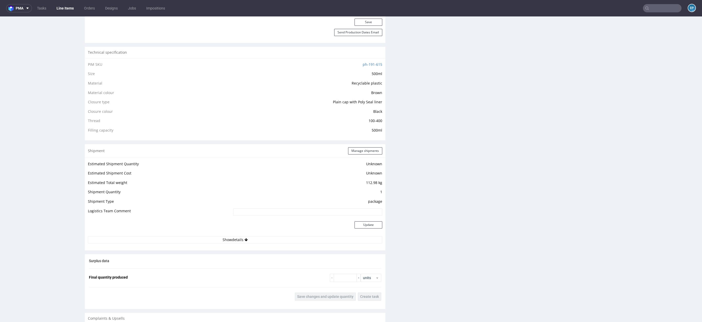
scroll to position [295, 0]
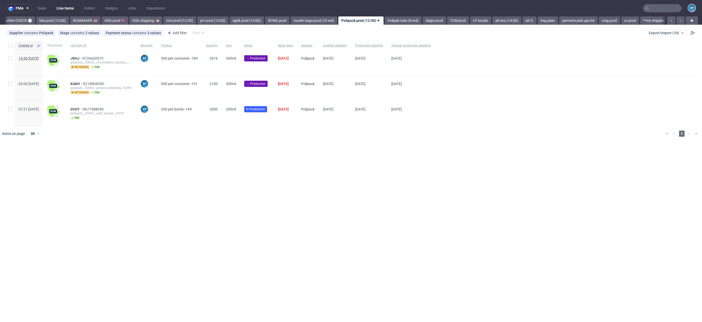
scroll to position [0, 475]
click at [10, 54] on div at bounding box center [10, 62] width 8 height 25
checkbox input "true"
click at [15, 86] on div "02:06 Fri 15.08.2025" at bounding box center [28, 88] width 29 height 25
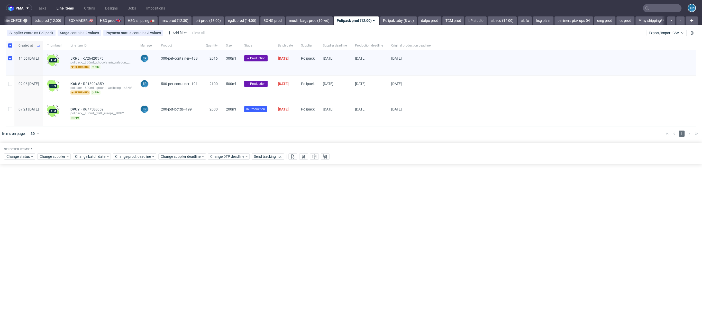
click at [9, 88] on div at bounding box center [10, 88] width 8 height 25
checkbox input "true"
click at [31, 154] on div "Change status" at bounding box center [19, 157] width 31 height 6
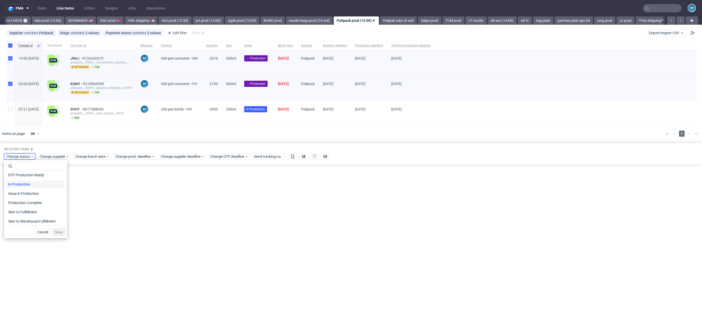
click at [27, 184] on span "In Production" at bounding box center [19, 184] width 26 height 7
click at [61, 228] on button "Save" at bounding box center [58, 232] width 13 height 8
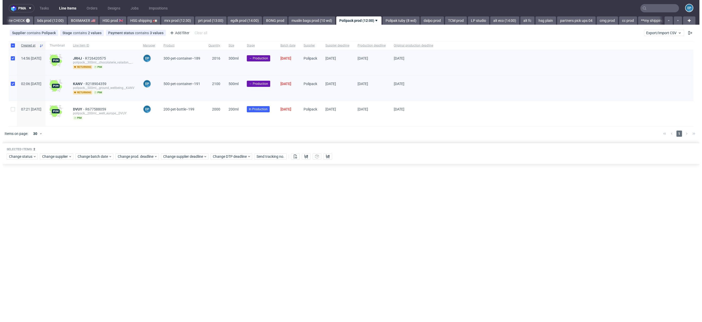
scroll to position [0, 475]
click at [83, 60] on span "JRHJ" at bounding box center [76, 58] width 12 height 4
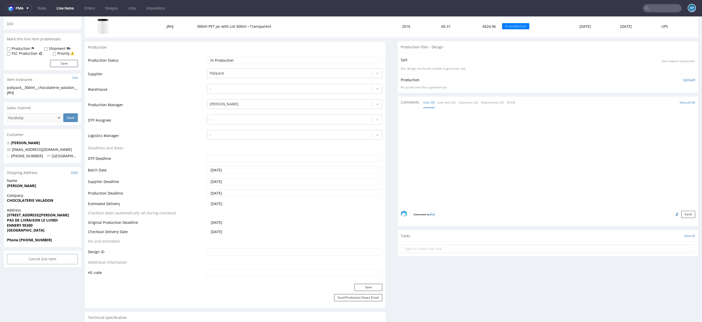
scroll to position [331, 0]
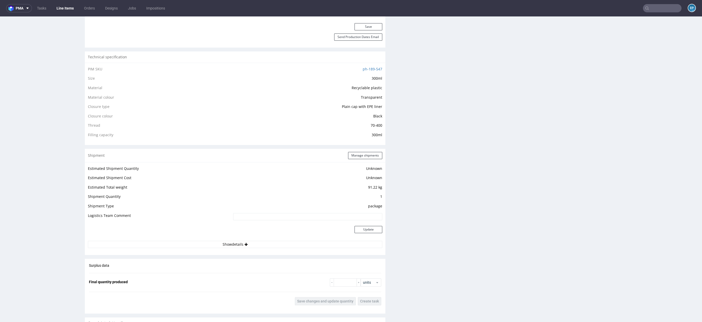
click at [644, 12] on input "text" at bounding box center [662, 8] width 39 height 8
type input "awzn"
click at [618, 25] on div "AWZN ds__custom__OmnipackReorder2025V2__ AWZN" at bounding box center [626, 20] width 93 height 9
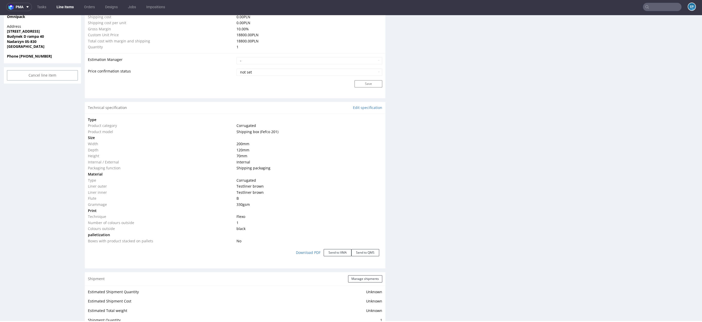
scroll to position [321, 0]
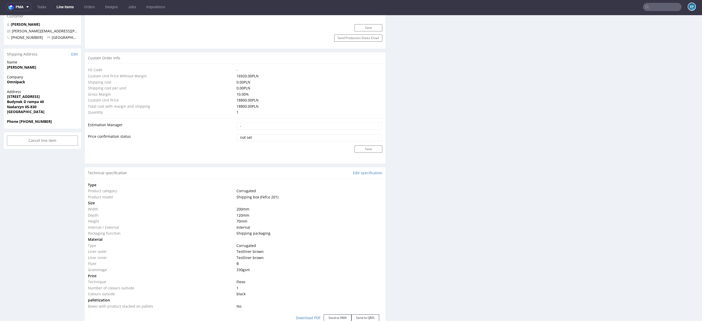
click at [76, 4] on ul "Tasks Line Items Orders Designs Jobs Impositions" at bounding box center [101, 7] width 138 height 8
click at [67, 4] on link "Line Items" at bounding box center [65, 7] width 23 height 8
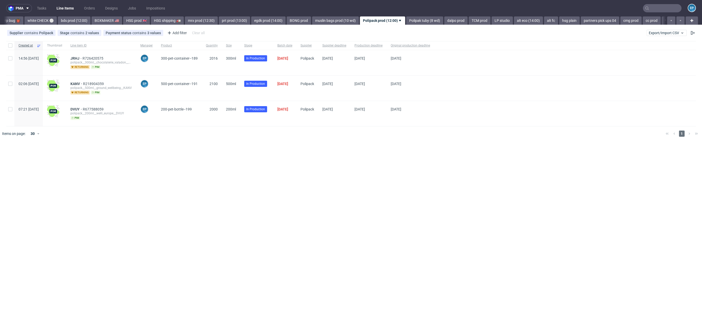
scroll to position [0, 475]
click at [380, 19] on link "Polipak tuby (8 wd)" at bounding box center [398, 20] width 37 height 8
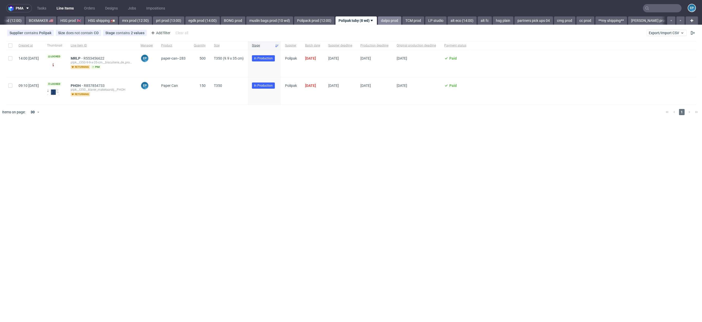
click at [378, 22] on link "dalpo prod" at bounding box center [389, 20] width 23 height 8
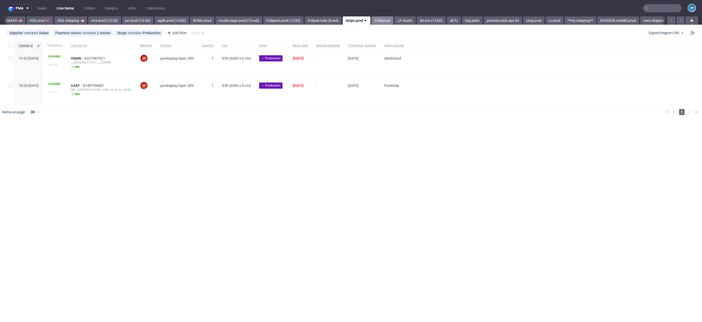
click at [372, 22] on link "TCM prod" at bounding box center [383, 20] width 22 height 8
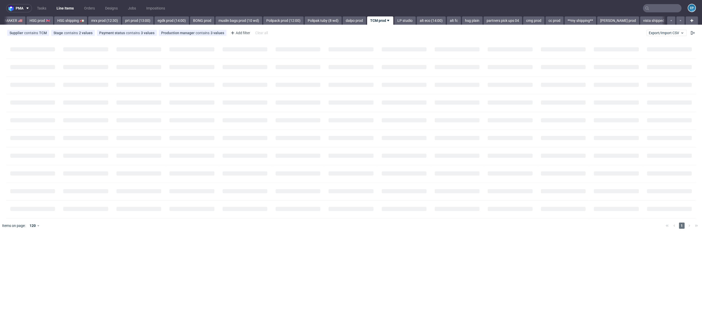
scroll to position [0, 569]
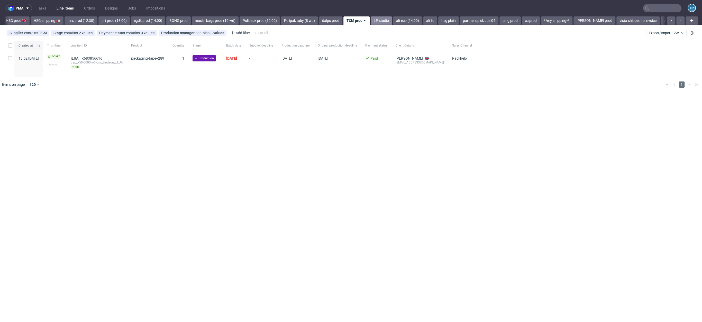
click at [371, 22] on link "LP studio" at bounding box center [381, 20] width 21 height 8
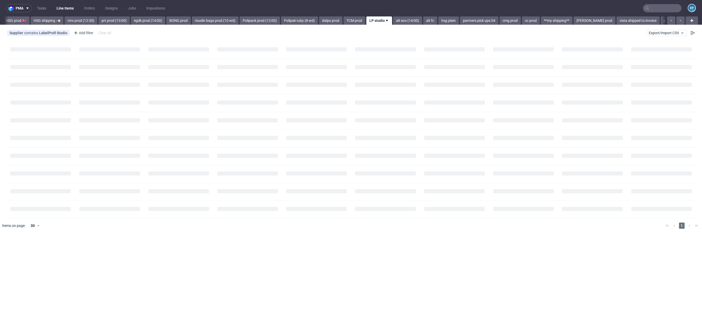
scroll to position [0, 592]
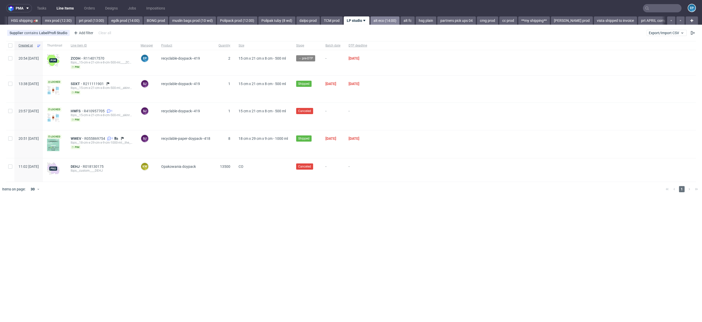
click at [371, 23] on link "alt eco (14:00)" at bounding box center [385, 20] width 29 height 8
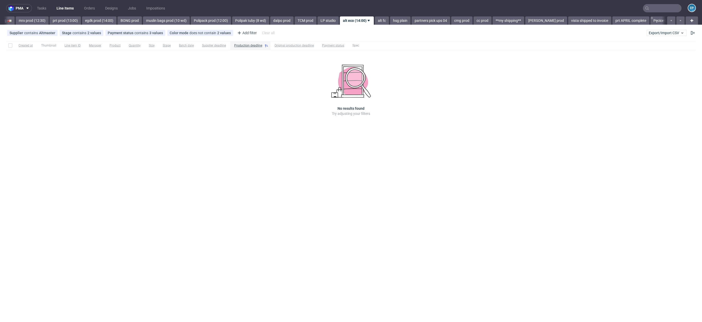
click at [375, 23] on link "alt fc" at bounding box center [382, 20] width 14 height 8
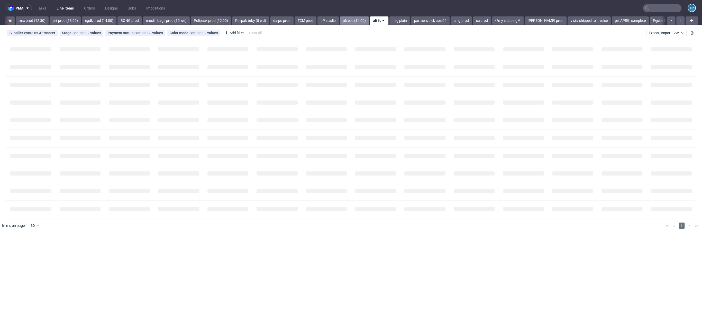
scroll to position [0, 641]
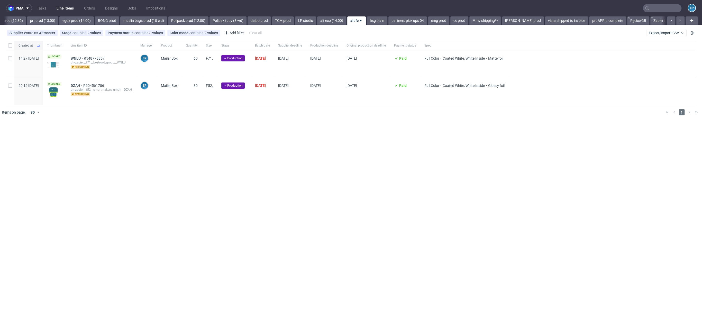
click at [7, 46] on div at bounding box center [10, 45] width 8 height 9
checkbox input "true"
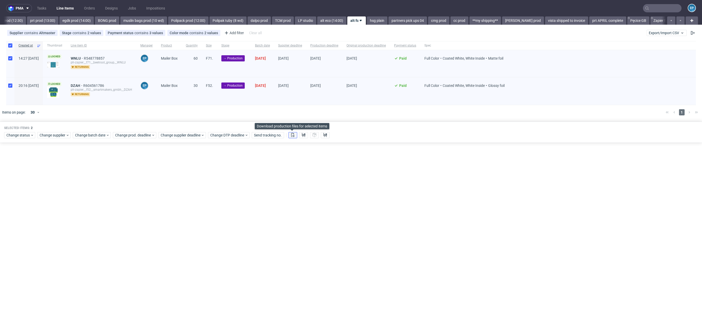
click at [293, 135] on icon at bounding box center [293, 135] width 4 height 4
click at [300, 135] on button at bounding box center [303, 135] width 9 height 6
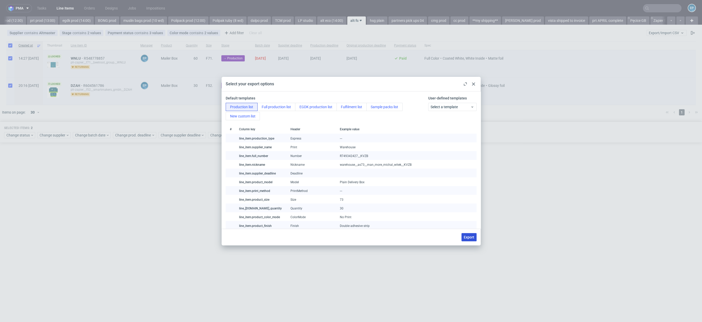
click at [470, 236] on span "Export" at bounding box center [469, 238] width 11 height 4
checkbox input "false"
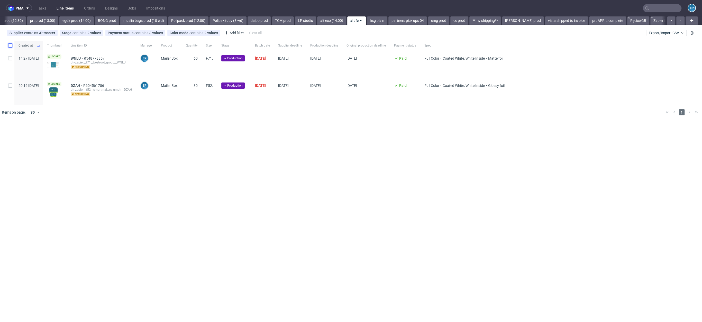
click at [8, 45] on input "checkbox" at bounding box center [10, 45] width 4 height 4
checkbox input "true"
click at [14, 135] on span "Change status" at bounding box center [18, 135] width 24 height 5
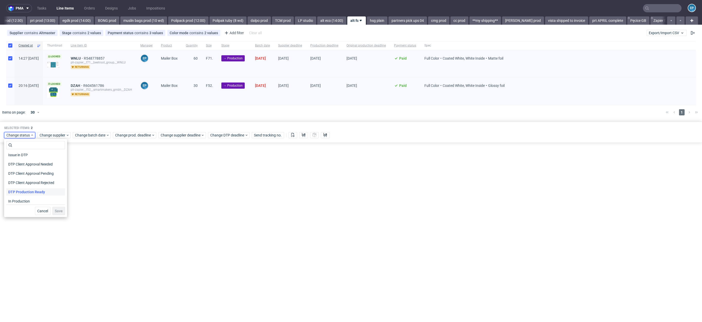
scroll to position [29, 0]
click at [41, 196] on div "In Production" at bounding box center [35, 200] width 59 height 9
click at [47, 201] on div "In Production" at bounding box center [35, 200] width 59 height 7
click at [57, 208] on button "Save" at bounding box center [58, 211] width 13 height 8
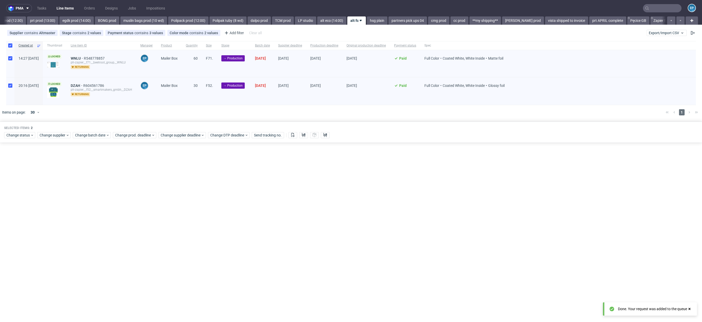
scroll to position [0, 641]
click at [367, 23] on link "hsg plain" at bounding box center [377, 20] width 21 height 8
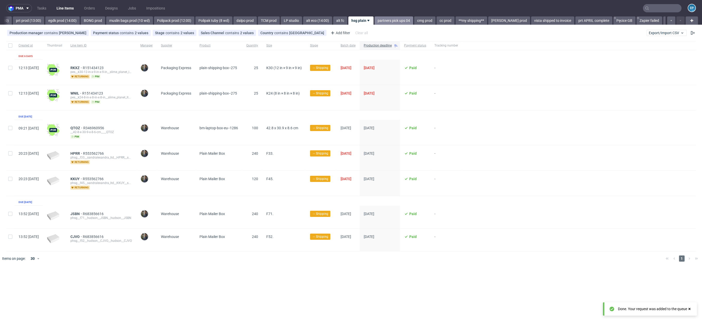
click at [375, 17] on link "partners pick ups 04" at bounding box center [394, 20] width 39 height 8
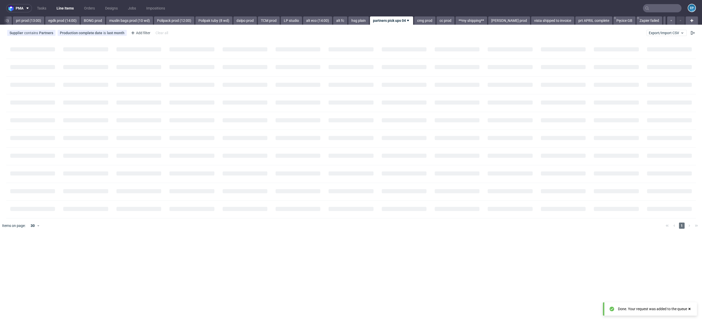
scroll to position [0, 655]
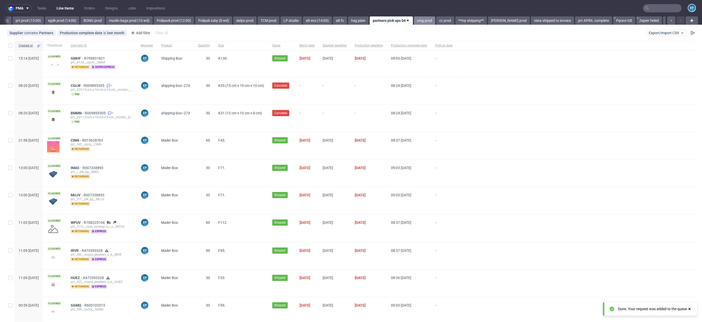
click at [414, 21] on link "cmg prod" at bounding box center [424, 20] width 21 height 8
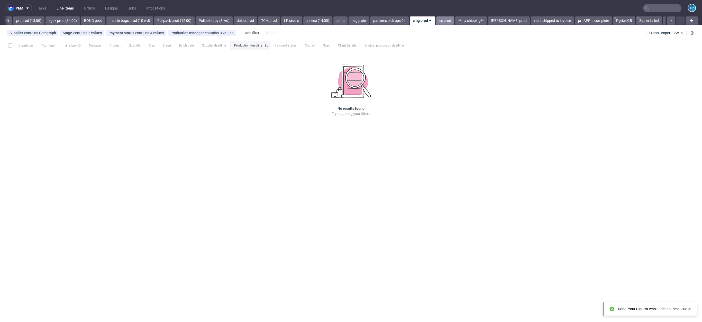
click at [437, 20] on link "cc prod" at bounding box center [446, 20] width 18 height 8
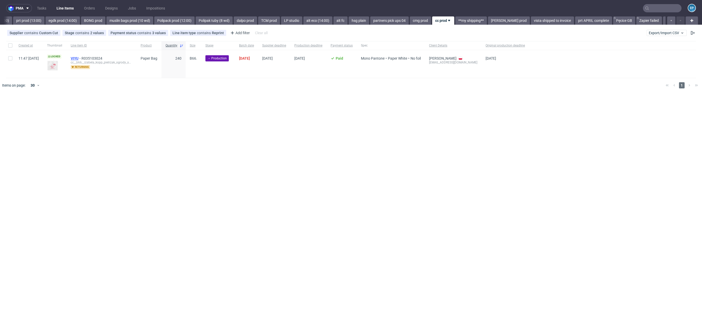
click at [82, 59] on span "VIYU" at bounding box center [76, 58] width 11 height 4
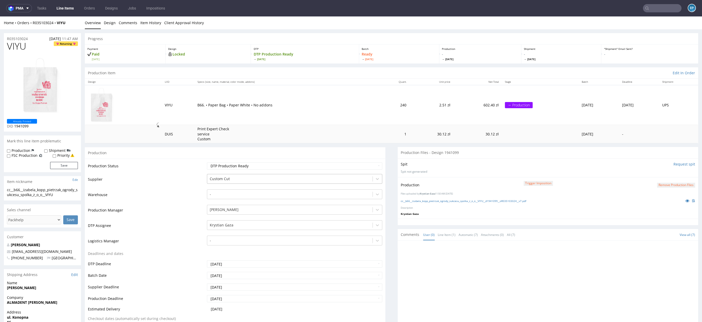
click at [237, 177] on div at bounding box center [290, 179] width 160 height 6
type input "bds"
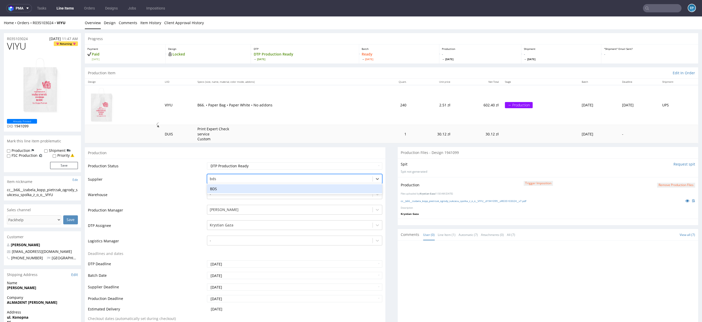
click at [227, 184] on div "BDS" at bounding box center [294, 188] width 175 height 9
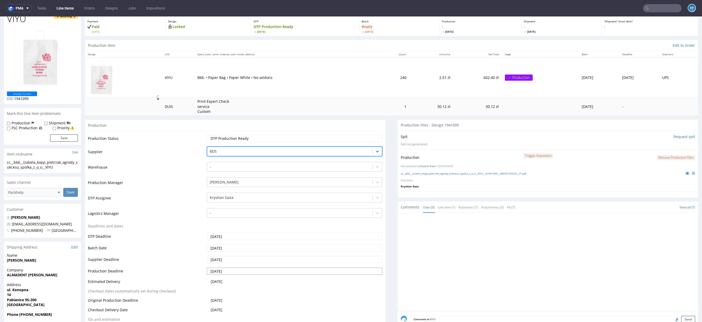
scroll to position [77, 0]
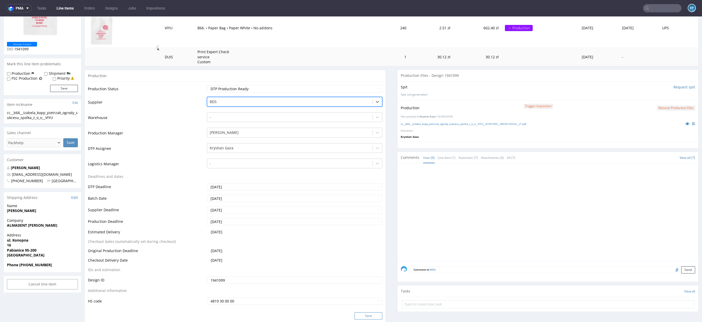
drag, startPoint x: 370, startPoint y: 311, endPoint x: 369, endPoint y: 314, distance: 3.0
click at [370, 312] on div "Production Status Waiting for Artwork Waiting for Diecut Waiting for Mockup Wai…" at bounding box center [235, 197] width 301 height 231
click at [368, 315] on button "Save" at bounding box center [369, 316] width 28 height 7
click at [72, 8] on link "Line Items" at bounding box center [65, 8] width 23 height 8
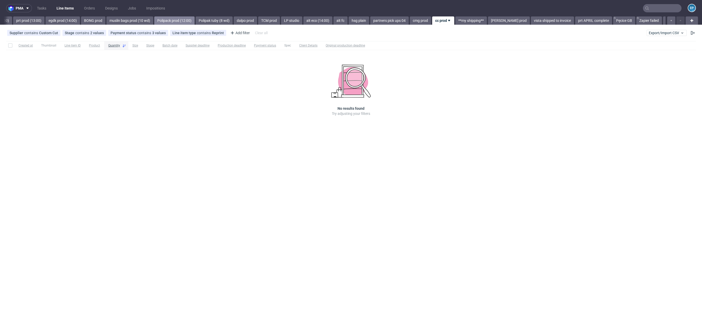
click at [154, 19] on link "Polipack prod (12:00)" at bounding box center [174, 20] width 40 height 8
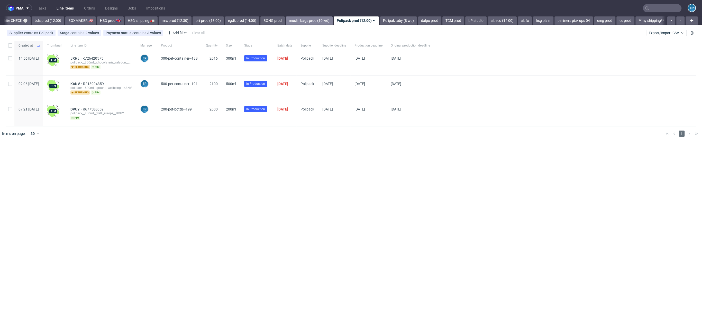
click at [286, 20] on link "muslin bags prod (10 wd)" at bounding box center [309, 20] width 47 height 8
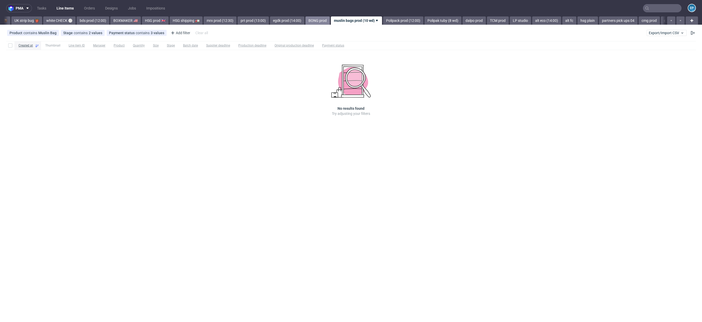
click at [306, 20] on link "BONG prod" at bounding box center [318, 20] width 24 height 8
click at [307, 20] on link "egdk prod (14:00)" at bounding box center [324, 20] width 34 height 8
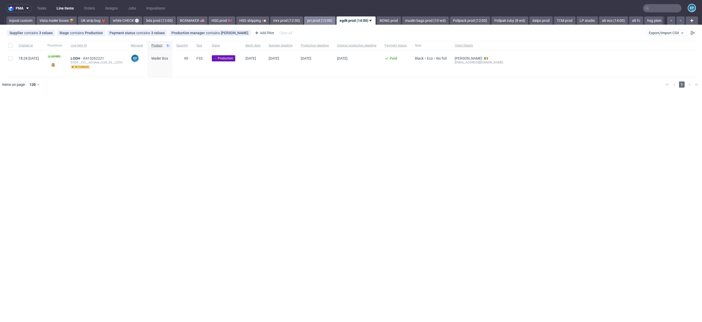
click at [304, 21] on link "prt prod (13:00)" at bounding box center [319, 20] width 31 height 8
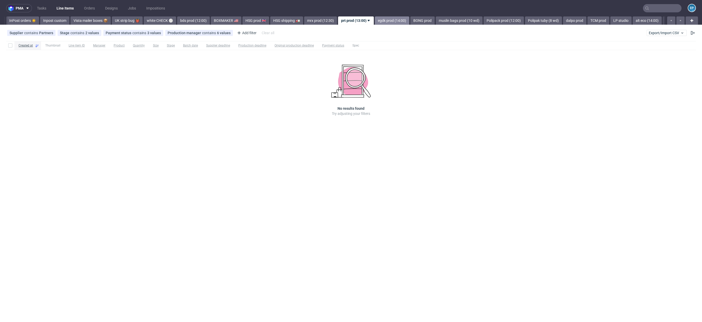
click at [375, 20] on link "egdk prod (14:00)" at bounding box center [392, 20] width 34 height 8
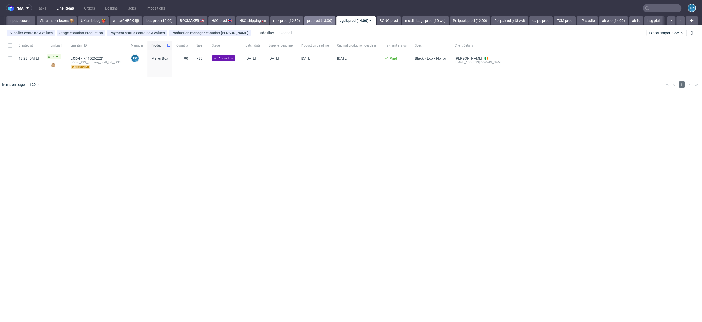
click at [304, 18] on link "prt prod (13:00)" at bounding box center [319, 20] width 31 height 8
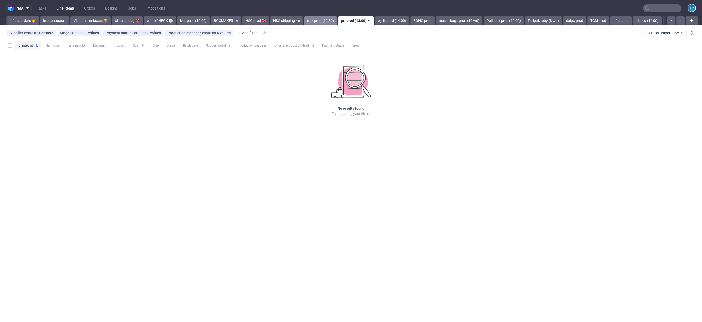
click at [304, 19] on link "mrx prod (12:30)" at bounding box center [320, 20] width 33 height 8
click at [303, 19] on link "HSG shipping 🚛" at bounding box center [319, 20] width 33 height 8
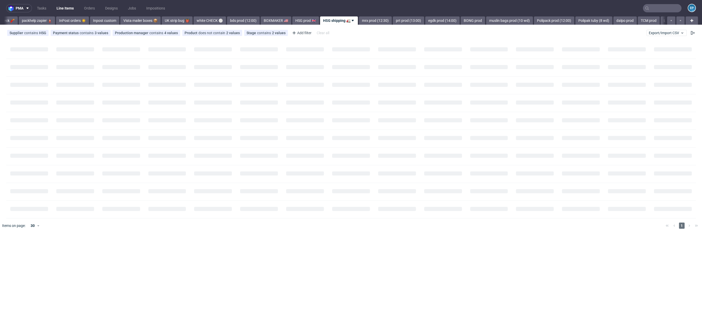
scroll to position [0, 263]
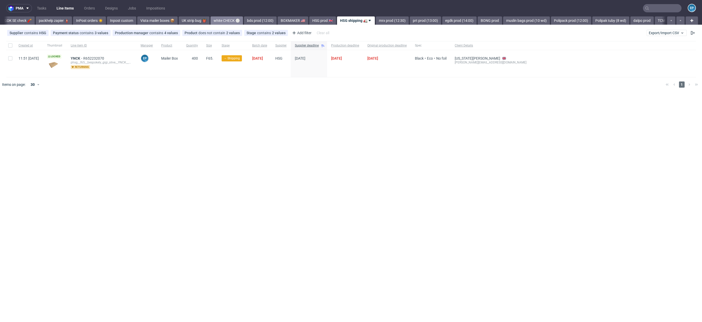
click at [211, 20] on link "white CHECK ⚪️" at bounding box center [227, 20] width 32 height 8
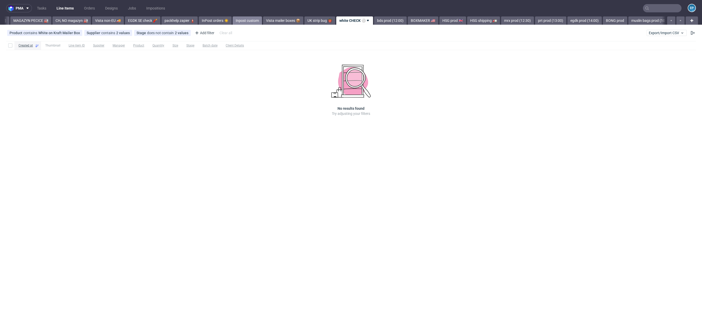
click at [233, 20] on link "Inpost custom" at bounding box center [247, 20] width 29 height 8
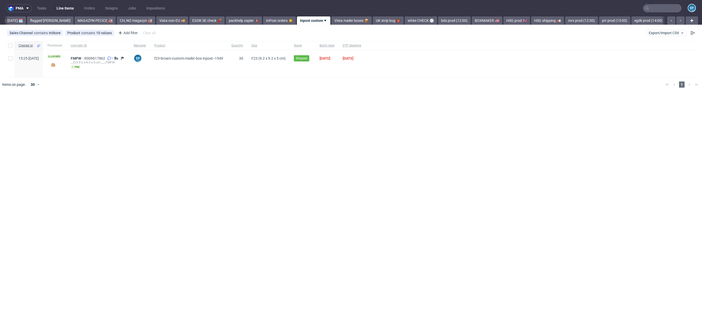
scroll to position [0, 32]
click at [304, 20] on link "InPost orders ☀️" at bounding box center [320, 20] width 33 height 8
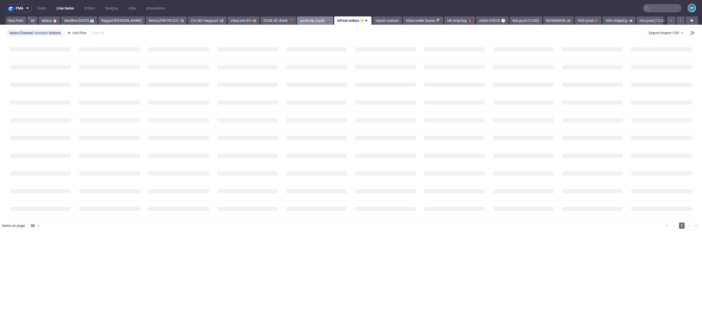
scroll to position [0, 1]
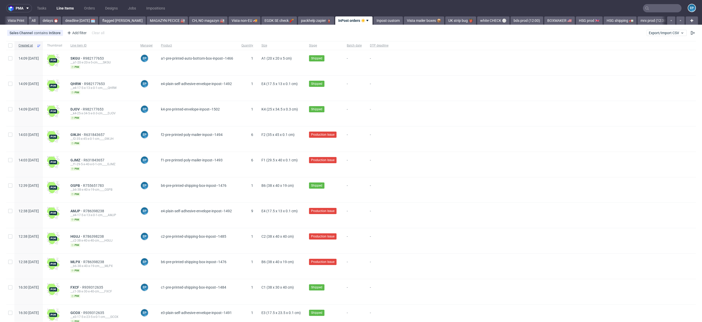
drag, startPoint x: 544, startPoint y: 12, endPoint x: 551, endPoint y: 15, distance: 7.5
click at [544, 12] on nav "pma Tasks Line Items Orders Designs Jobs Impositions EP" at bounding box center [351, 8] width 702 height 16
click at [576, 21] on link "HSG prod 🇬🇧" at bounding box center [589, 20] width 27 height 8
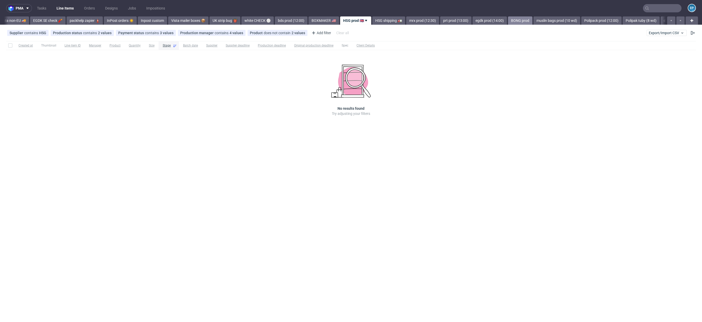
click at [508, 18] on link "BONG prod" at bounding box center [520, 20] width 24 height 8
click at [475, 20] on link "Polipak tuby (8 wd)" at bounding box center [479, 20] width 37 height 8
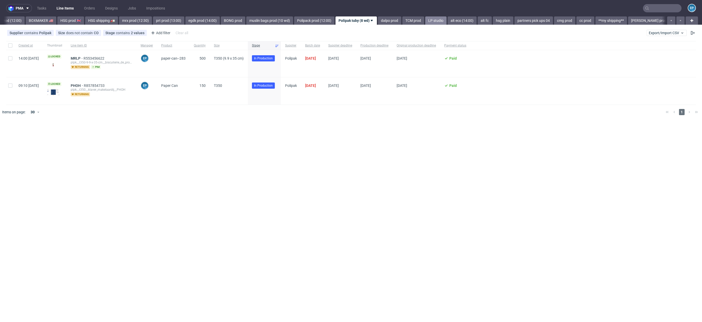
click at [425, 23] on link "LP studio" at bounding box center [435, 20] width 21 height 8
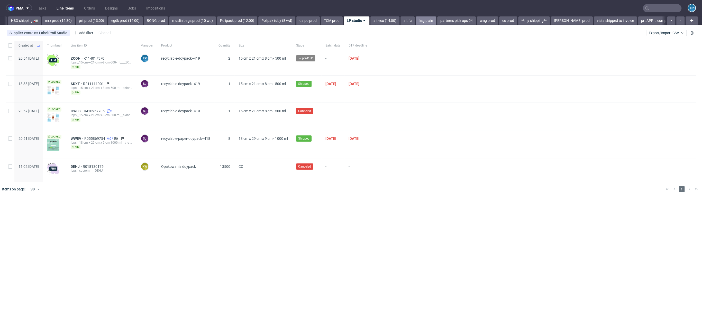
click at [416, 22] on link "hsg plain" at bounding box center [426, 20] width 21 height 8
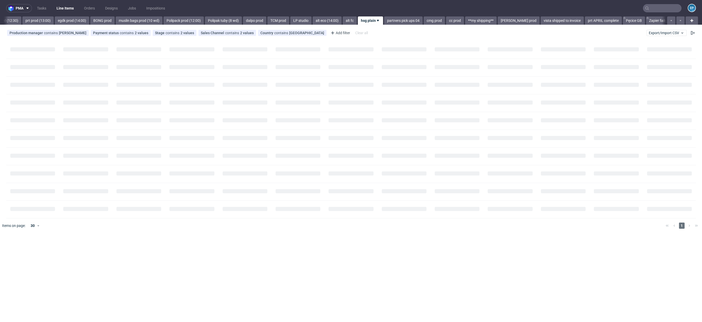
scroll to position [0, 655]
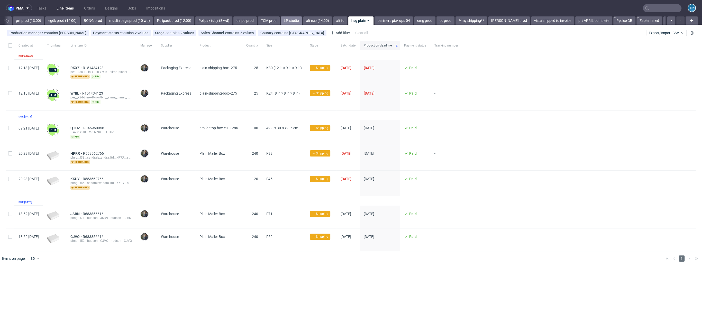
click at [281, 24] on link "LP studio" at bounding box center [291, 20] width 21 height 8
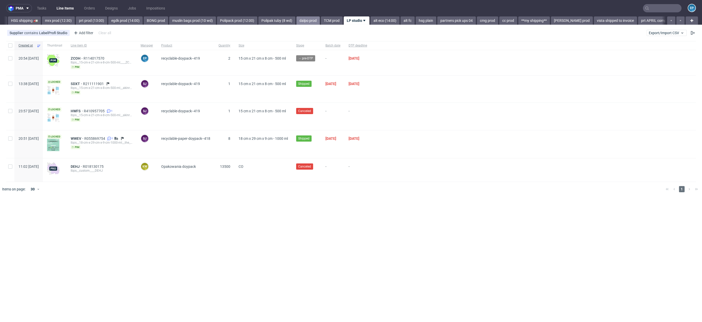
click at [297, 22] on link "dalpo prod" at bounding box center [308, 20] width 23 height 8
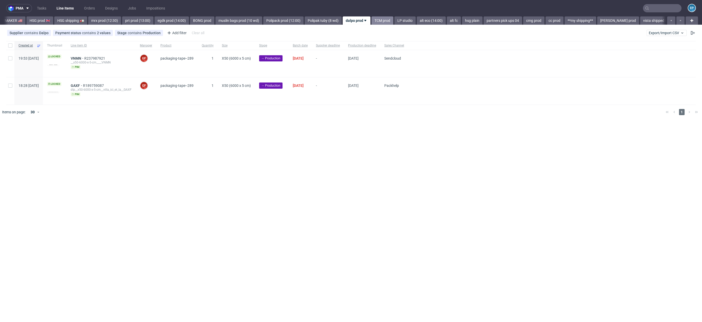
click at [372, 21] on link "TCM prod" at bounding box center [383, 20] width 22 height 8
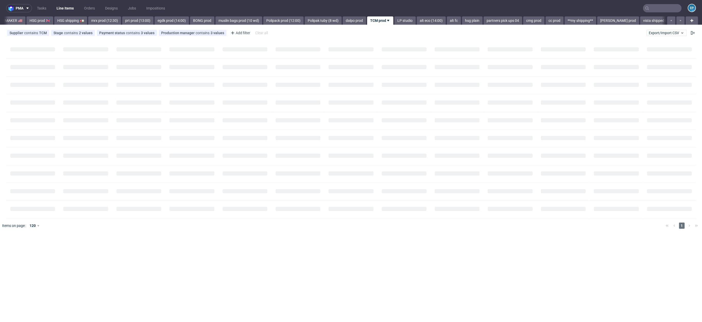
scroll to position [0, 569]
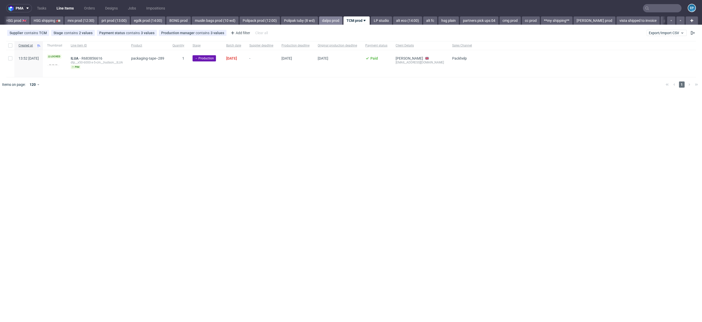
click at [319, 23] on link "dalpo prod" at bounding box center [330, 20] width 23 height 8
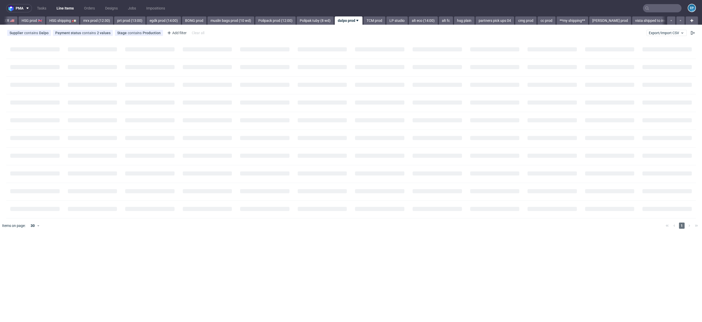
scroll to position [0, 546]
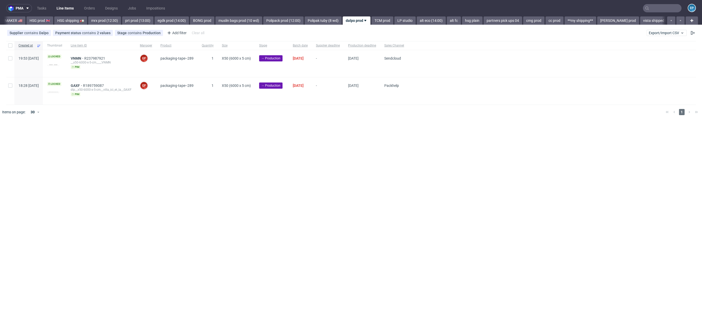
click at [9, 50] on div at bounding box center [10, 63] width 8 height 27
click at [11, 48] on div at bounding box center [10, 45] width 8 height 9
checkbox input "true"
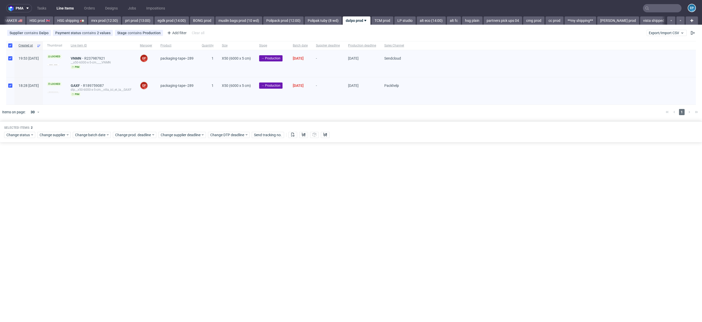
click at [77, 131] on div "Change status Change supplier Change batch date Change prod. deadline Change su…" at bounding box center [351, 134] width 694 height 7
click at [86, 133] on span "Change batch date" at bounding box center [90, 134] width 31 height 5
click at [97, 206] on button "2" at bounding box center [99, 208] width 8 height 8
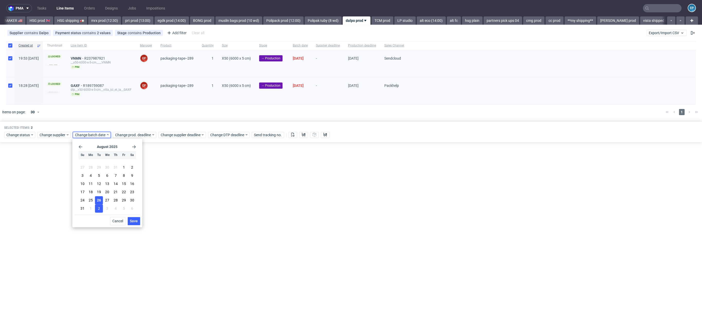
click at [99, 202] on span "26" at bounding box center [99, 200] width 4 height 5
click at [139, 222] on button "Save" at bounding box center [134, 221] width 13 height 8
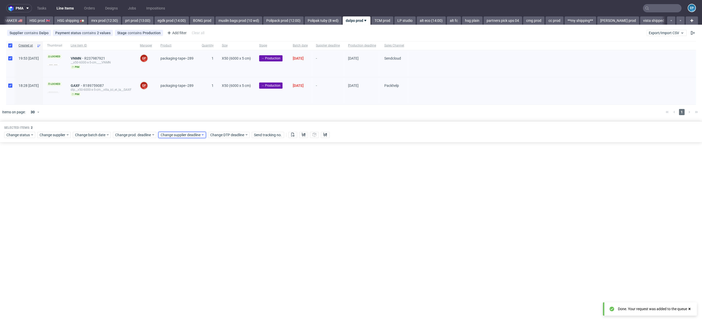
click at [179, 134] on span "Change supplier deadline" at bounding box center [181, 134] width 40 height 5
click at [219, 145] on div "August 2025 Su Mo Tu We Th Fr Sa 27 28 29 30 31 1 2 3 4 5 6 7 8 9 10 11 12 13 1…" at bounding box center [192, 178] width 66 height 74
click at [219, 147] on icon "Go forward 1 month" at bounding box center [219, 147] width 4 height 4
click at [182, 175] on button "9" at bounding box center [184, 177] width 8 height 8
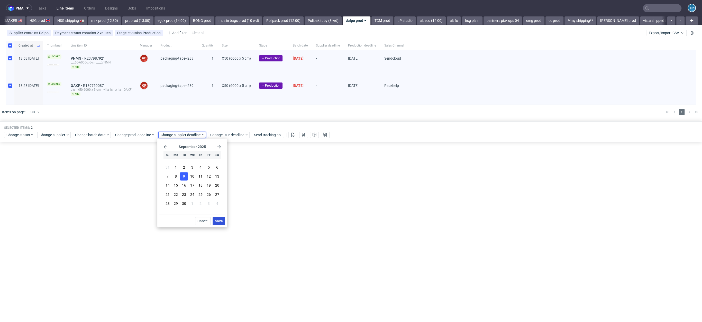
click at [217, 221] on span "Save" at bounding box center [219, 221] width 8 height 4
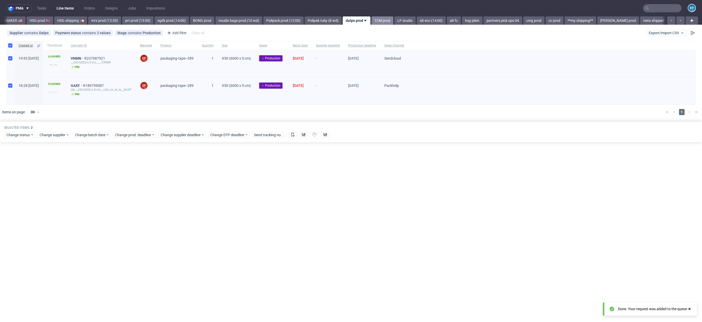
click at [372, 24] on link "TCM prod" at bounding box center [383, 20] width 22 height 8
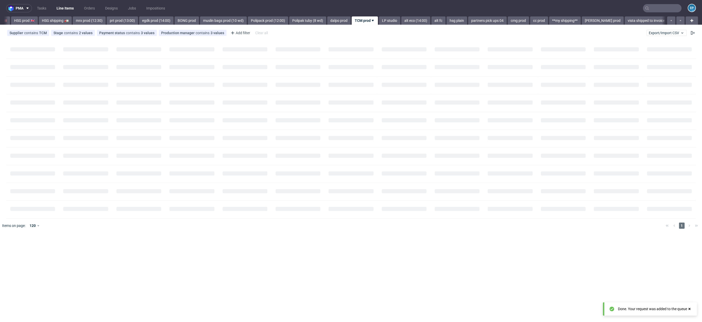
scroll to position [0, 569]
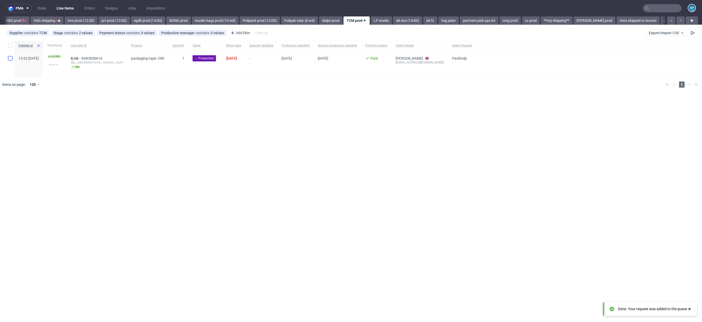
click at [11, 58] on input "checkbox" at bounding box center [10, 58] width 4 height 4
checkbox input "true"
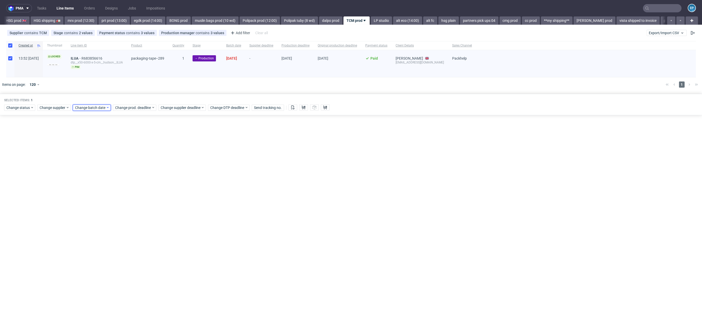
click at [106, 108] on icon at bounding box center [108, 107] width 4 height 4
click at [96, 175] on button "26" at bounding box center [99, 173] width 8 height 8
click at [138, 194] on button "Save" at bounding box center [134, 194] width 13 height 8
click at [187, 105] on span "Change supplier deadline" at bounding box center [181, 107] width 40 height 5
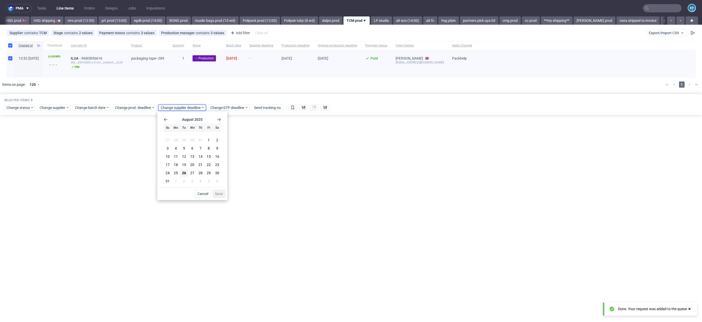
click at [220, 119] on use "Go forward 1 month" at bounding box center [219, 119] width 4 height 3
click at [184, 149] on span "9" at bounding box center [184, 149] width 2 height 5
click at [222, 191] on button "Save" at bounding box center [219, 194] width 13 height 8
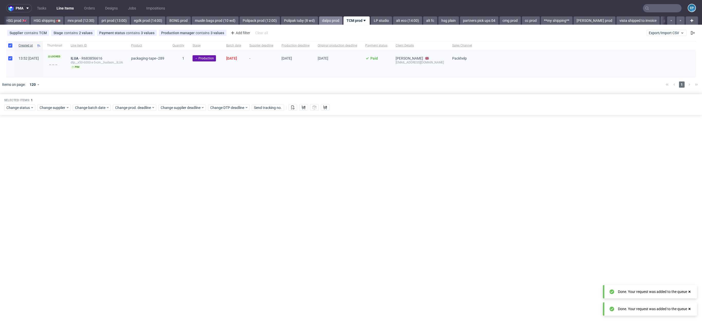
click at [313, 16] on div "pma Tasks Line Items Orders Designs Jobs Impositions EP Vista Print All delays …" at bounding box center [351, 161] width 702 height 322
click at [319, 16] on link "dalpo prod" at bounding box center [330, 20] width 23 height 8
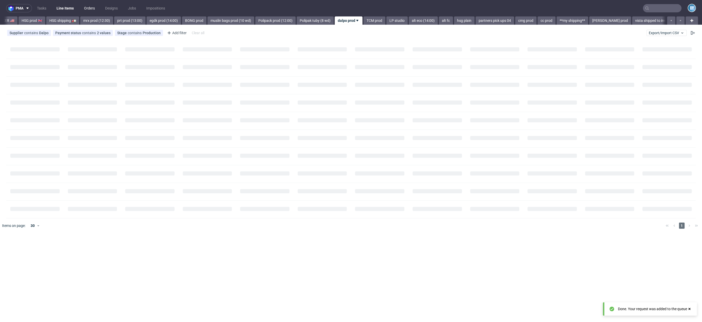
scroll to position [0, 546]
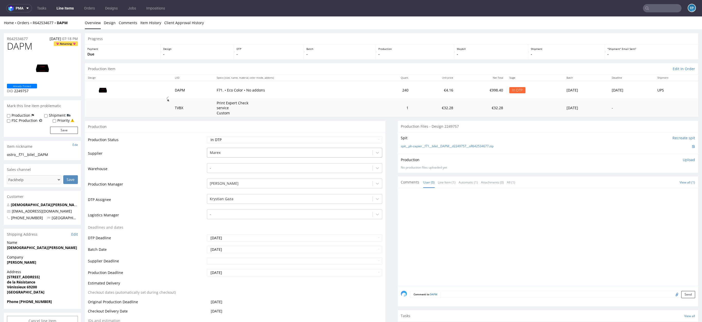
click at [212, 149] on div "Marex" at bounding box center [289, 153] width 165 height 8
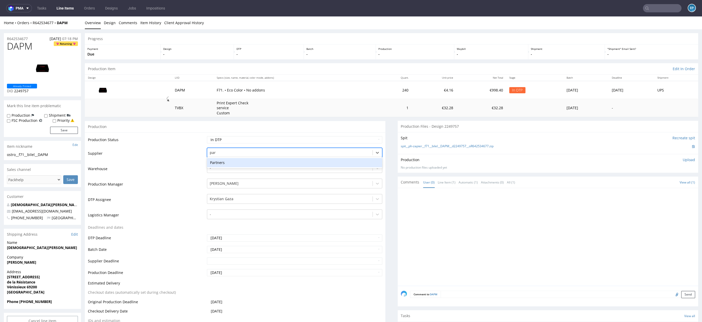
type input "part"
click at [229, 164] on div "Partners" at bounding box center [294, 162] width 175 height 9
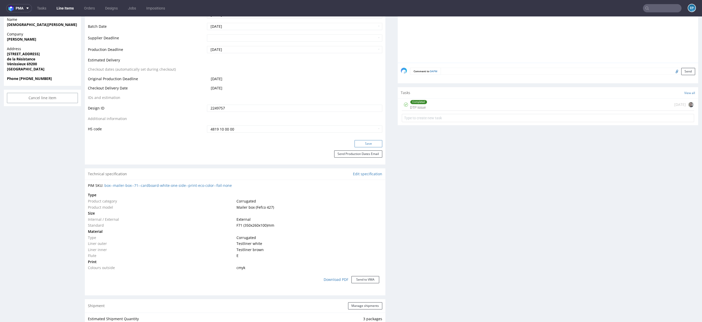
click at [361, 145] on button "Save" at bounding box center [369, 143] width 28 height 7
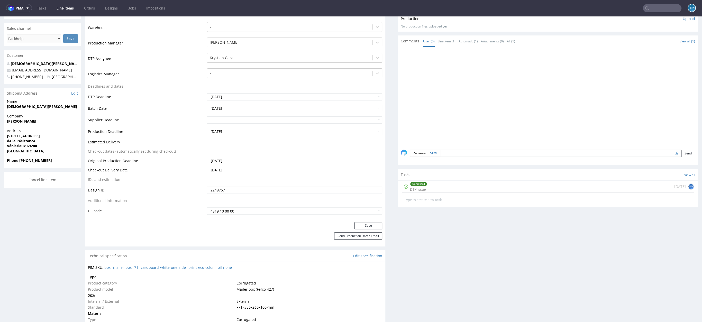
scroll to position [0, 0]
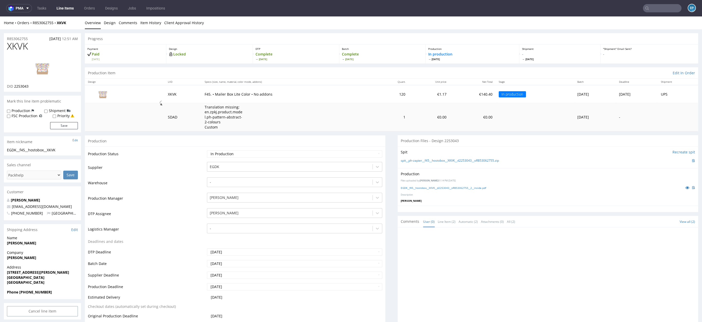
click at [25, 46] on span "XKVK" at bounding box center [17, 46] width 21 height 10
copy span "XKVK"
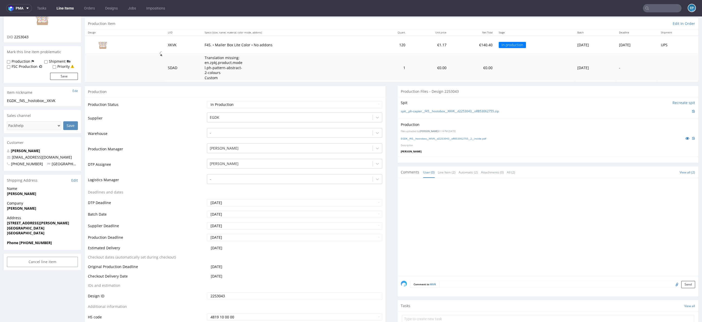
scroll to position [86, 0]
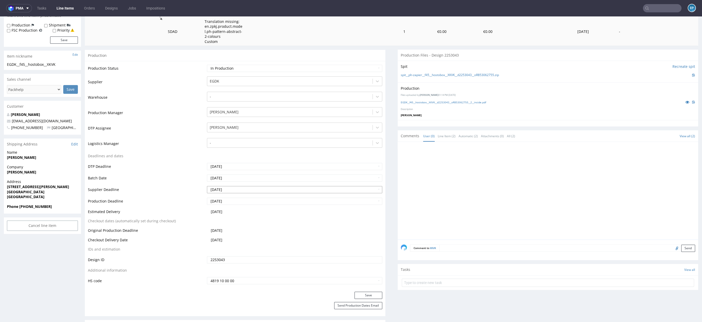
click at [224, 189] on input "[DATE]" at bounding box center [294, 189] width 175 height 7
click at [178, 183] on td "Batch Date" at bounding box center [147, 180] width 118 height 12
click at [239, 191] on input "[DATE]" at bounding box center [294, 189] width 175 height 7
click at [208, 126] on th at bounding box center [211, 128] width 8 height 8
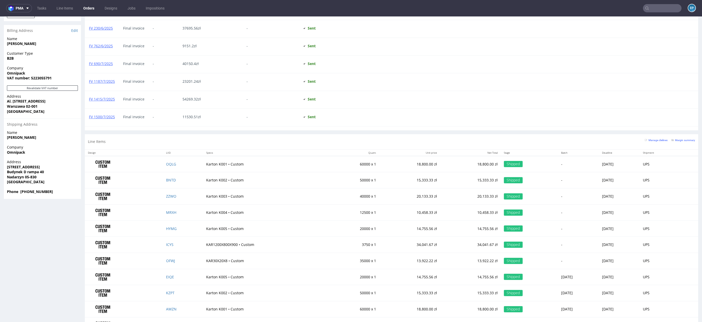
scroll to position [294, 0]
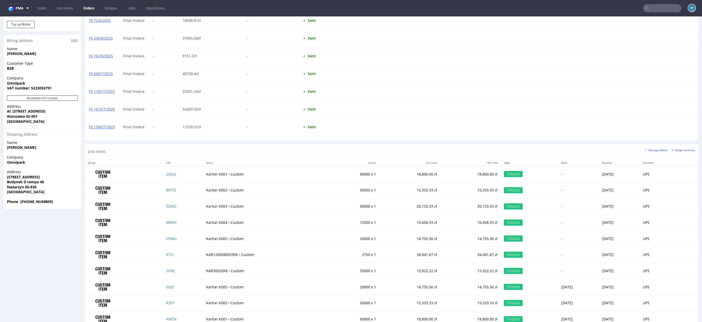
click at [16, 160] on strong "Omnipack" at bounding box center [16, 162] width 18 height 5
copy strong "Omnipack"
click at [18, 170] on span "Address" at bounding box center [42, 172] width 71 height 5
click at [33, 199] on span "Phone [PHONE_NUMBER]" at bounding box center [42, 201] width 71 height 5
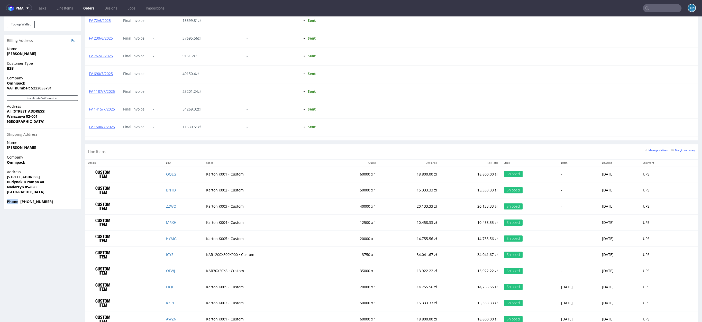
click at [33, 199] on span "Phone [PHONE_NUMBER]" at bounding box center [42, 201] width 71 height 5
click at [36, 199] on strong "Phone [PHONE_NUMBER]" at bounding box center [30, 201] width 46 height 5
copy strong "48507949729"
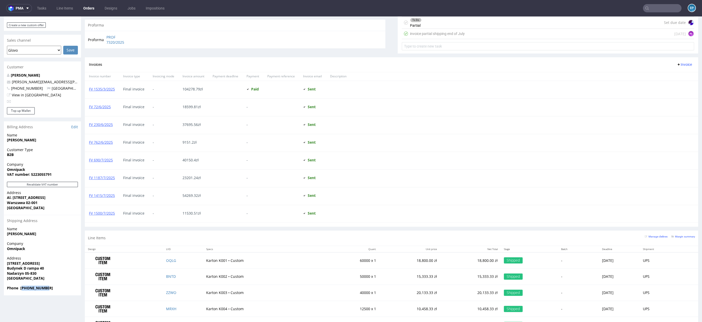
scroll to position [204, 0]
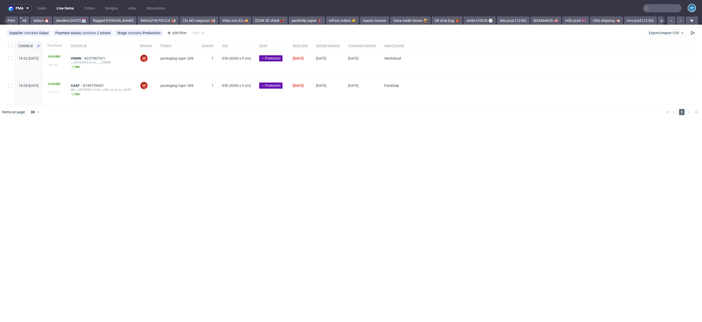
scroll to position [0, 546]
click at [9, 47] on input "checkbox" at bounding box center [10, 45] width 4 height 4
checkbox input "true"
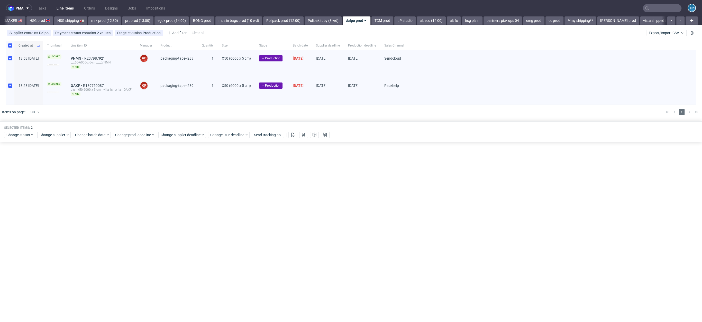
click at [296, 132] on div "Change status Change supplier Change batch date Change prod. deadline Change su…" at bounding box center [351, 134] width 694 height 7
click at [295, 134] on button at bounding box center [293, 135] width 9 height 6
click at [302, 136] on use at bounding box center [304, 135] width 4 height 4
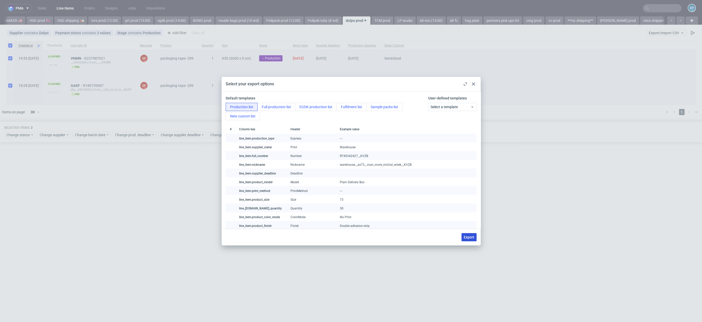
click at [466, 238] on span "Export" at bounding box center [469, 238] width 11 height 4
checkbox input "false"
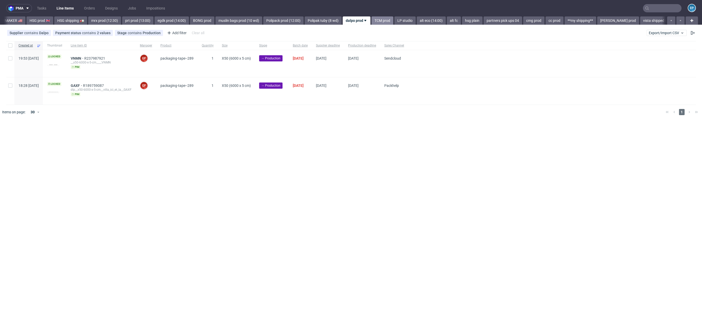
click at [372, 21] on link "TCM prod" at bounding box center [383, 20] width 22 height 8
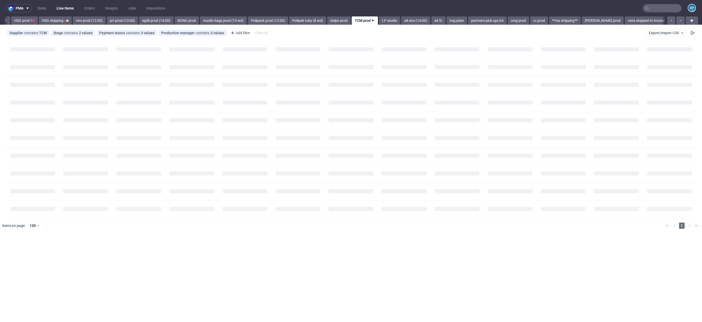
scroll to position [0, 569]
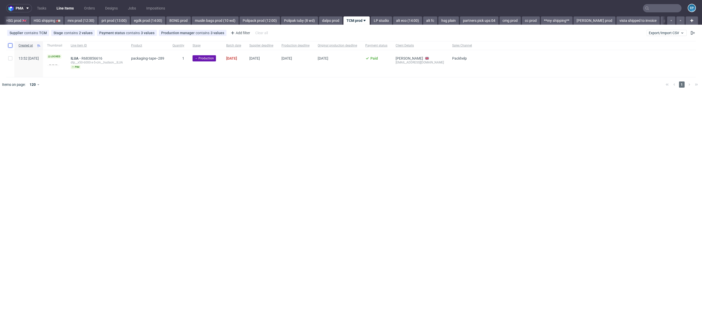
click at [10, 47] on input "checkbox" at bounding box center [10, 45] width 4 height 4
checkbox input "true"
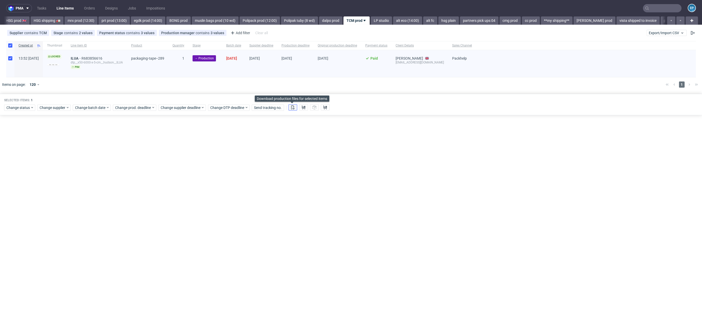
click at [291, 106] on icon at bounding box center [293, 107] width 4 height 4
click at [307, 108] on button at bounding box center [303, 107] width 9 height 6
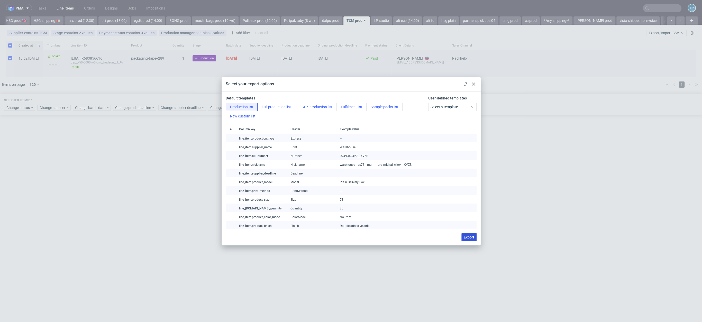
click at [464, 236] on button "Export" at bounding box center [469, 237] width 15 height 8
checkbox input "false"
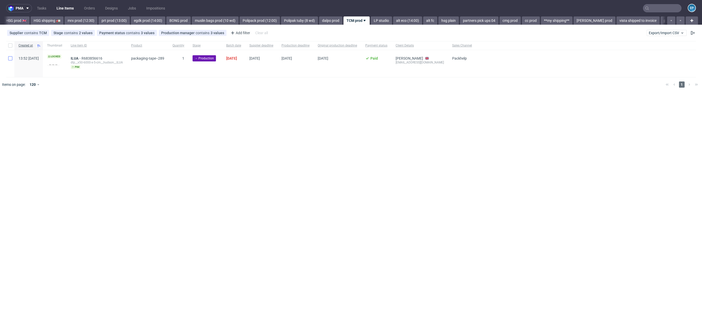
click at [12, 56] on div at bounding box center [10, 63] width 8 height 27
checkbox input "true"
click at [15, 111] on div "Selected items: 1 Change status Change supplier Change batch date Change prod. …" at bounding box center [351, 104] width 702 height 21
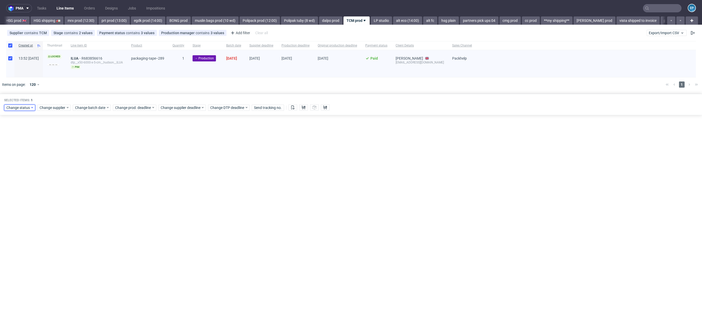
click at [16, 110] on div "Change status" at bounding box center [19, 108] width 31 height 6
click at [16, 137] on span "In Production" at bounding box center [19, 135] width 26 height 7
click at [58, 179] on div "Cancel Save" at bounding box center [35, 182] width 59 height 11
click at [58, 181] on button "Save" at bounding box center [58, 183] width 13 height 8
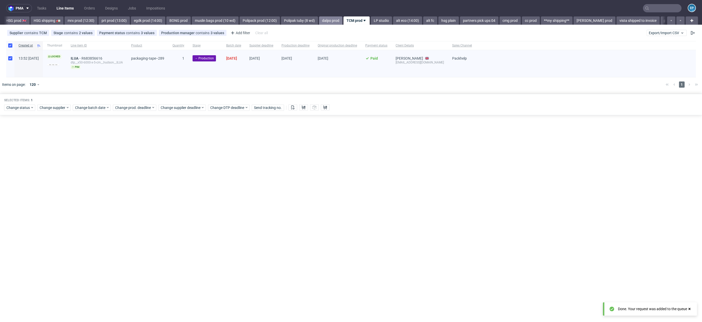
click at [319, 20] on link "dalpo prod" at bounding box center [330, 20] width 23 height 8
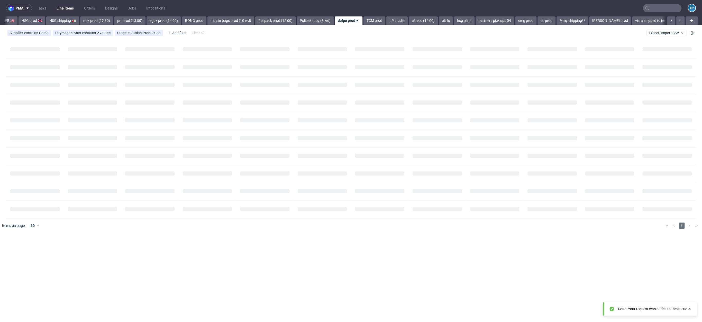
scroll to position [0, 546]
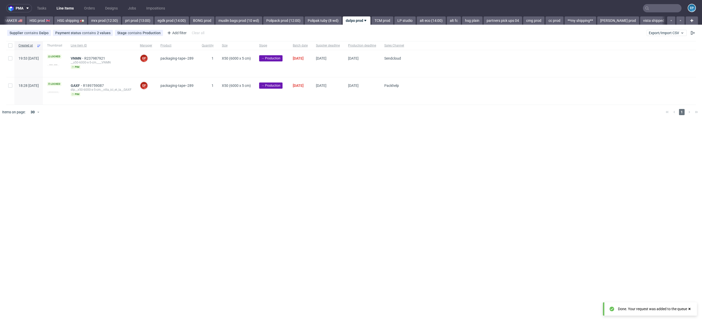
click at [8, 48] on div at bounding box center [10, 45] width 8 height 9
checkbox input "true"
drag, startPoint x: 13, startPoint y: 126, endPoint x: 13, endPoint y: 133, distance: 7.5
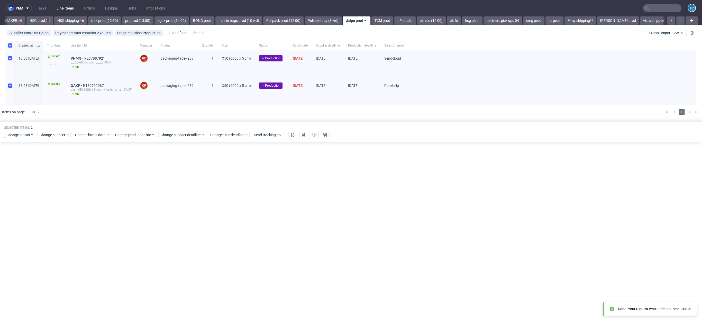
click at [13, 126] on span "Selected items:" at bounding box center [17, 128] width 26 height 4
click at [14, 136] on span "Change status" at bounding box center [18, 134] width 24 height 5
click at [18, 162] on span "In Production" at bounding box center [19, 162] width 26 height 7
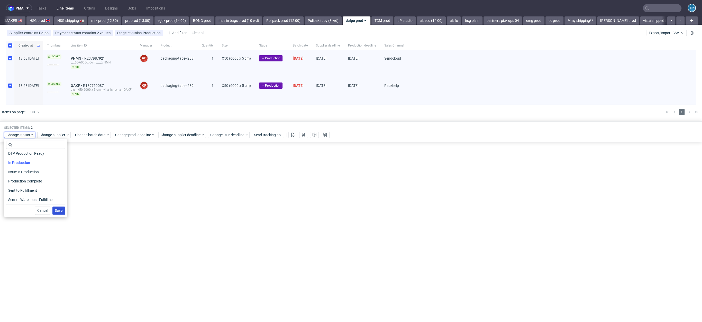
click at [59, 207] on button "Save" at bounding box center [58, 211] width 13 height 8
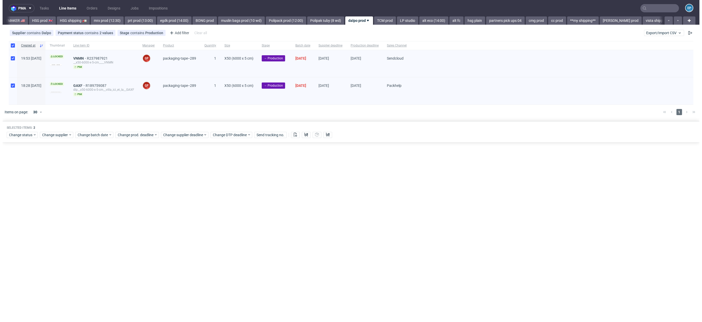
scroll to position [0, 546]
click at [395, 18] on link "LP studio" at bounding box center [405, 20] width 21 height 8
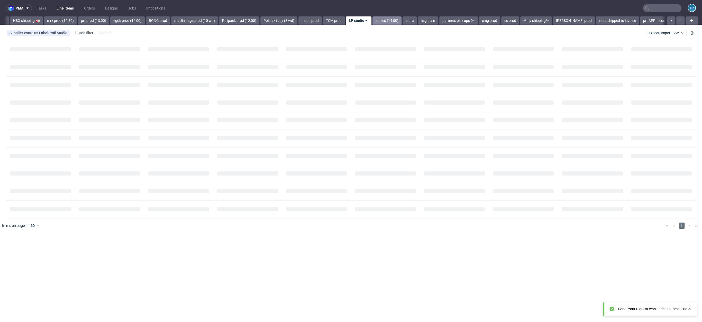
scroll to position [0, 592]
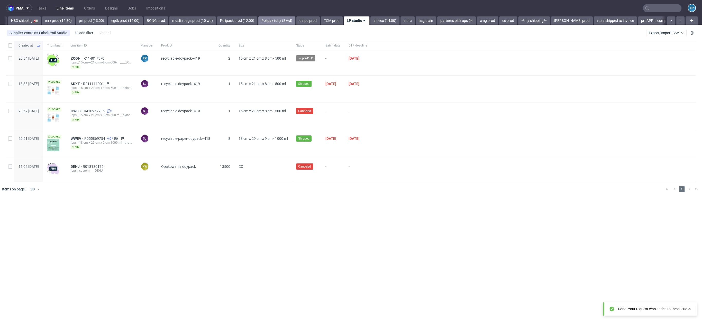
click at [259, 21] on link "Polipak tuby (8 wd)" at bounding box center [277, 20] width 37 height 8
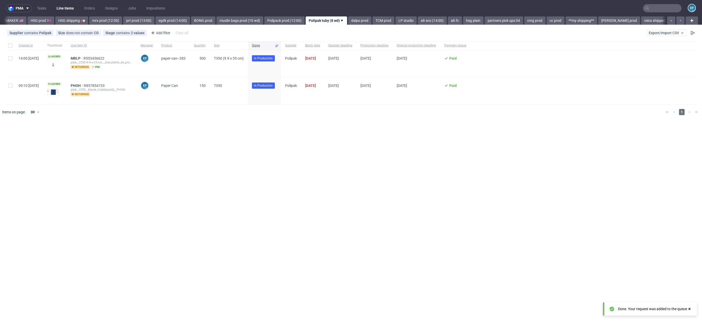
scroll to position [0, 515]
click at [297, 15] on nav "pma Tasks Line Items Orders Designs Jobs Impositions EP" at bounding box center [351, 8] width 702 height 16
click at [294, 23] on link "Polipack prod (12:00)" at bounding box center [314, 20] width 40 height 8
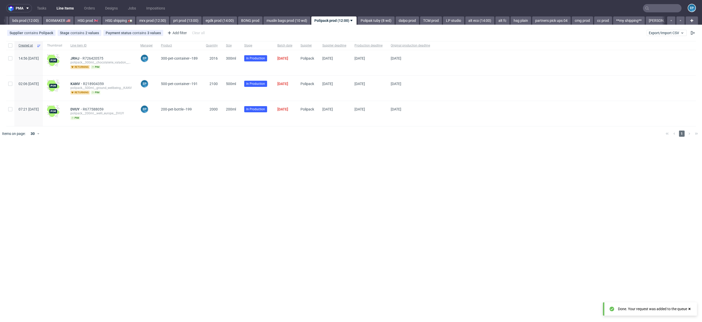
scroll to position [0, 475]
click at [656, 13] on nav "pma Tasks Line Items Orders Designs Jobs Impositions EP" at bounding box center [351, 8] width 702 height 16
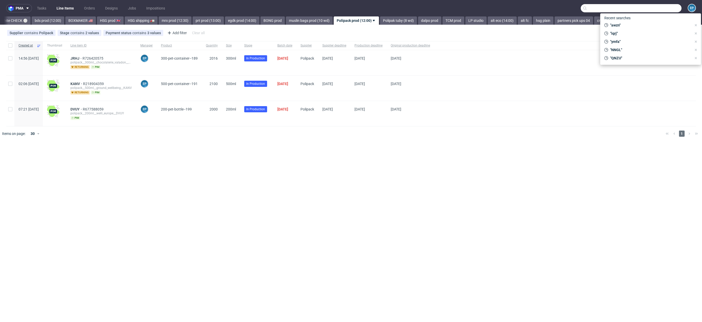
click at [656, 7] on input "text" at bounding box center [631, 8] width 101 height 8
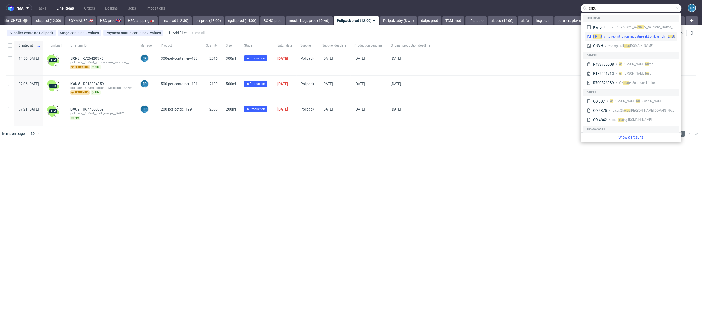
type input "erbu"
click at [635, 33] on div "ERBU dlp__x50-6000-x-5-cm__reprint_gtron_industrieelektronik_gmbh__ ERBU" at bounding box center [631, 36] width 93 height 9
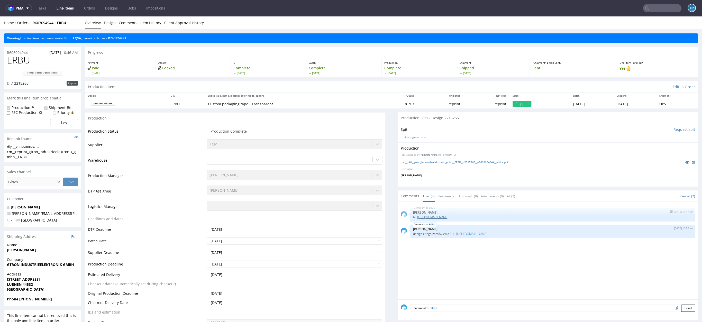
click at [449, 217] on link "https://app-eu1.hubspot.com/contacts/25600958/record/0-5/121708188891/view/1?en…" at bounding box center [432, 217] width 31 height 4
click at [66, 11] on link "Line Items" at bounding box center [65, 8] width 23 height 8
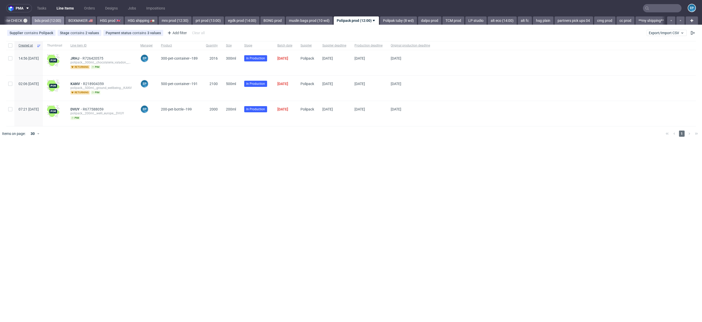
click at [32, 20] on link "bds prod (12:00)" at bounding box center [48, 20] width 33 height 8
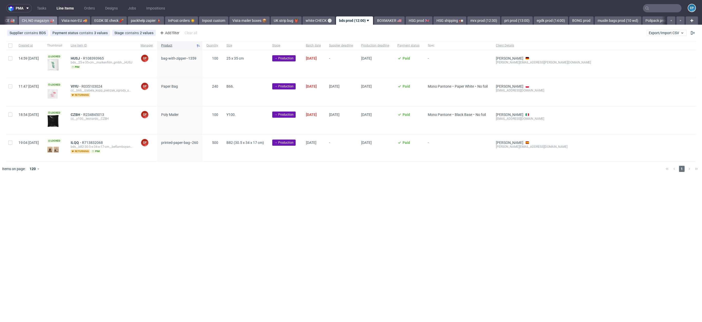
click at [23, 20] on link "CH, NO magazyn 🏭" at bounding box center [38, 20] width 39 height 8
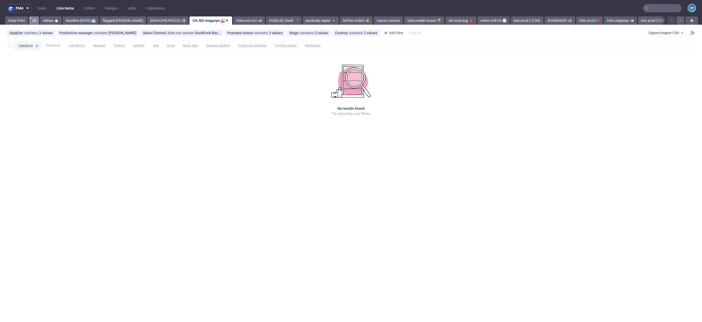
click at [31, 21] on link "All" at bounding box center [34, 20] width 10 height 8
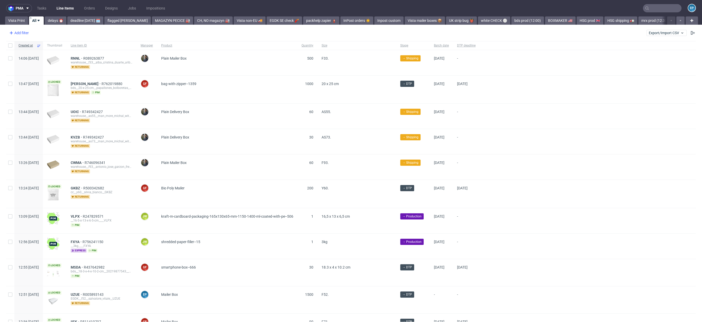
click at [20, 34] on div "Add filter" at bounding box center [18, 33] width 23 height 8
click at [25, 45] on input "text" at bounding box center [40, 44] width 62 height 8
type input "su"
click at [29, 64] on div "Supplier" at bounding box center [40, 64] width 62 height 7
click at [36, 55] on input "text" at bounding box center [40, 56] width 62 height 8
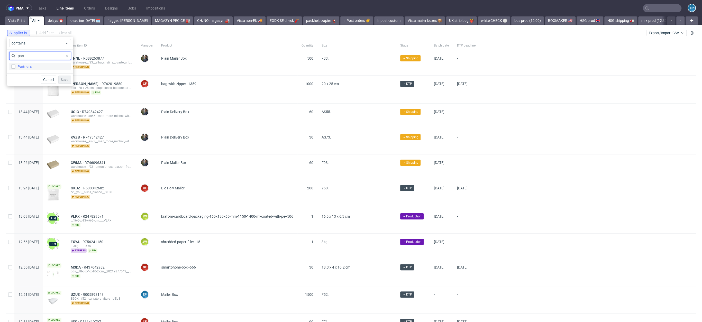
type input "part"
click at [24, 65] on div "Partners" at bounding box center [24, 66] width 14 height 5
click at [15, 65] on input "Partners" at bounding box center [13, 67] width 4 height 4
checkbox input "true"
click at [61, 78] on span "Save" at bounding box center [65, 80] width 8 height 4
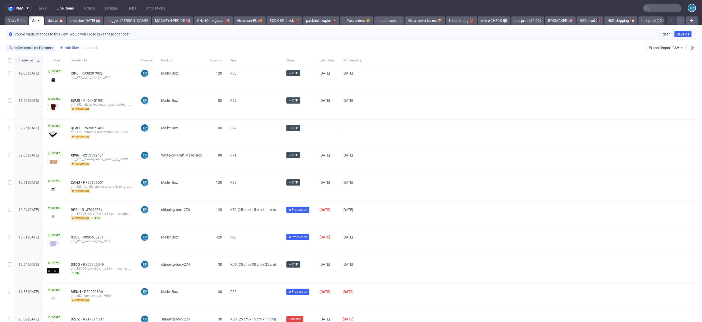
click at [66, 50] on div "Add filter" at bounding box center [69, 48] width 23 height 8
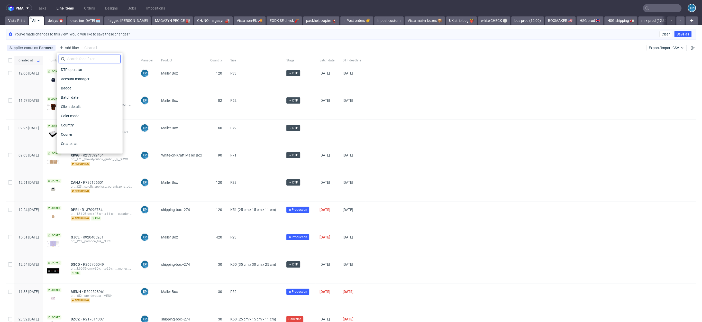
click at [71, 56] on input "text" at bounding box center [90, 59] width 62 height 8
type input "bad"
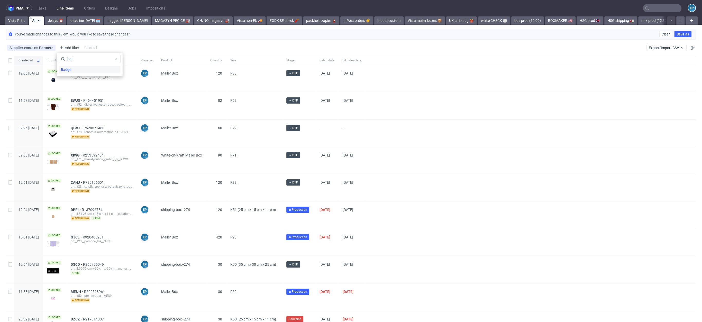
click at [67, 69] on span "Badge" at bounding box center [66, 69] width 15 height 7
click at [82, 89] on div "FSC Production" at bounding box center [79, 90] width 25 height 5
click at [65, 89] on input "FSC Production" at bounding box center [63, 90] width 4 height 4
click at [82, 89] on div "FSC Production" at bounding box center [79, 90] width 25 height 5
click at [65, 89] on input "FSC Production" at bounding box center [63, 90] width 4 height 4
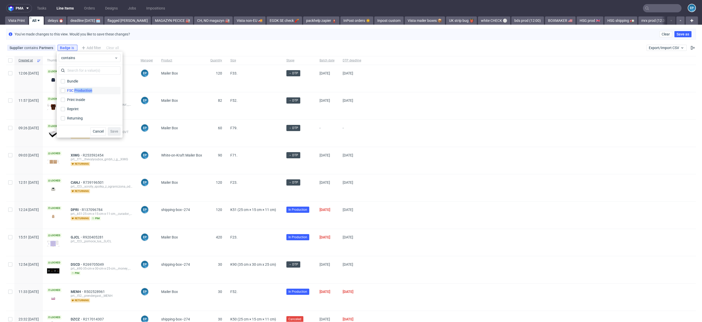
click at [85, 88] on div "FSC Production" at bounding box center [79, 90] width 25 height 5
click at [65, 88] on input "FSC Production" at bounding box center [63, 90] width 4 height 4
checkbox input "true"
click at [117, 131] on span "Save" at bounding box center [114, 132] width 8 height 4
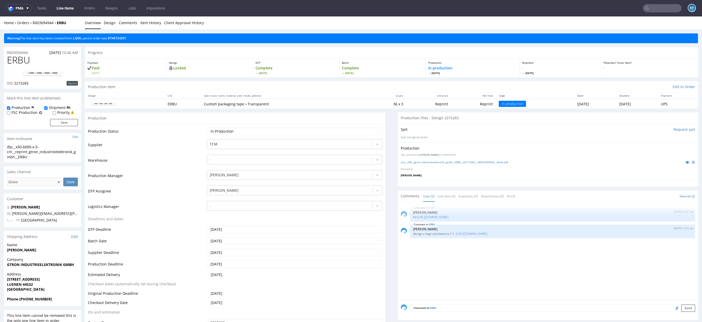
scroll to position [28, 0]
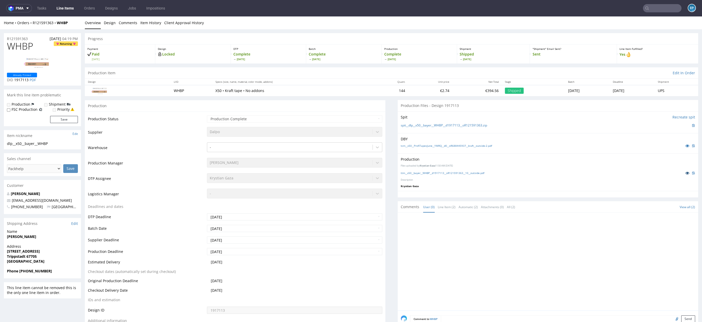
click at [686, 173] on icon at bounding box center [688, 173] width 4 height 4
